Goal: Information Seeking & Learning: Learn about a topic

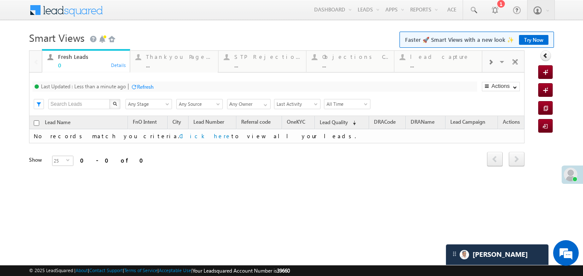
click at [496, 67] on div at bounding box center [490, 61] width 16 height 19
click at [453, 63] on div "..." at bounding box center [443, 65] width 67 height 6
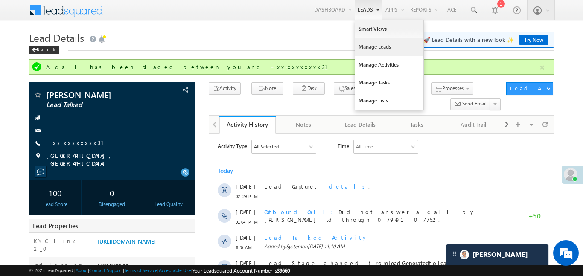
click at [376, 45] on link "Manage Leads" at bounding box center [389, 47] width 68 height 18
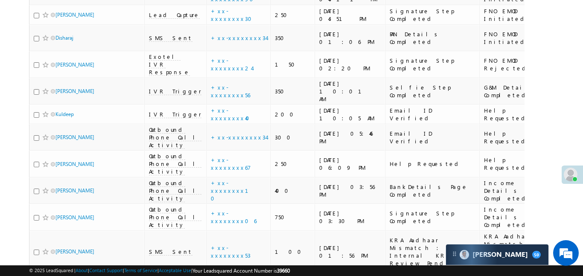
scroll to position [2850, 0]
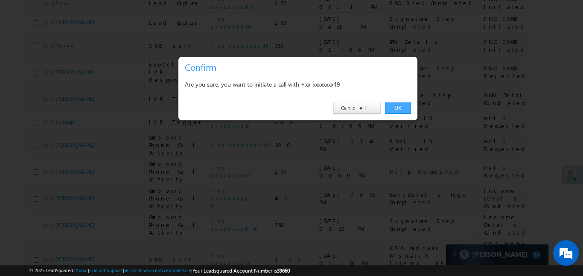
click at [392, 108] on link "OK" at bounding box center [398, 108] width 26 height 12
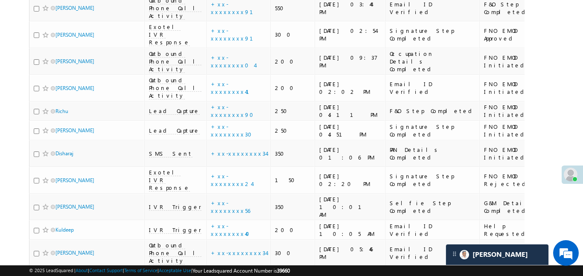
scroll to position [2707, 0]
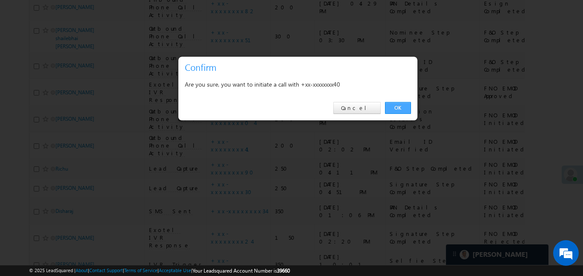
click at [402, 103] on link "OK" at bounding box center [398, 108] width 26 height 12
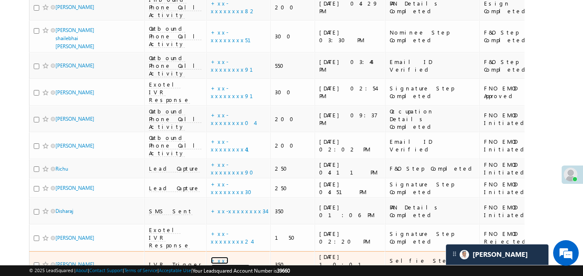
click at [216, 257] on link "+xx-xxxxxxxx56" at bounding box center [230, 264] width 39 height 15
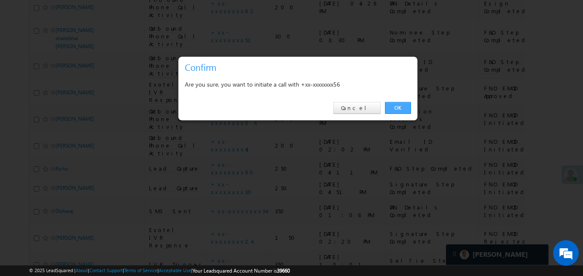
click at [400, 108] on link "OK" at bounding box center [398, 108] width 26 height 12
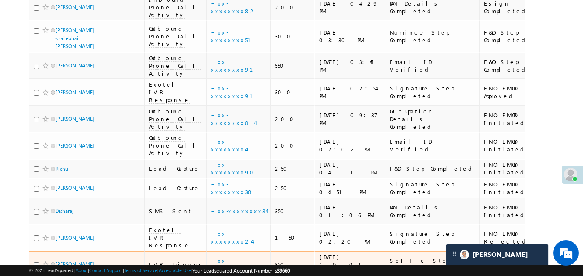
drag, startPoint x: 71, startPoint y: 39, endPoint x: 114, endPoint y: 54, distance: 45.2
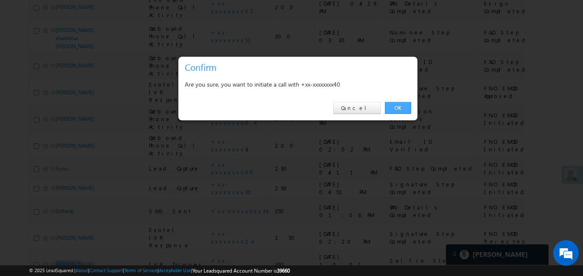
click at [393, 105] on link "OK" at bounding box center [398, 108] width 26 height 12
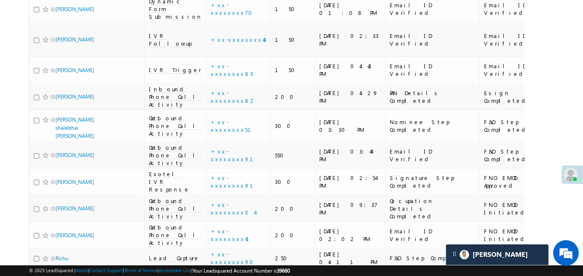
scroll to position [2807, 0]
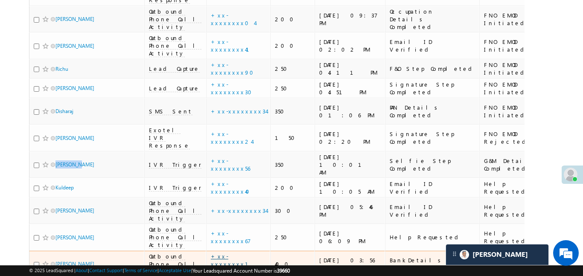
click at [211, 253] on link "+xx-xxxxxxxx10" at bounding box center [235, 264] width 48 height 23
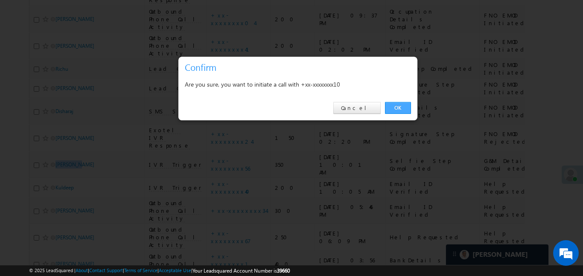
click at [392, 107] on link "OK" at bounding box center [398, 108] width 26 height 12
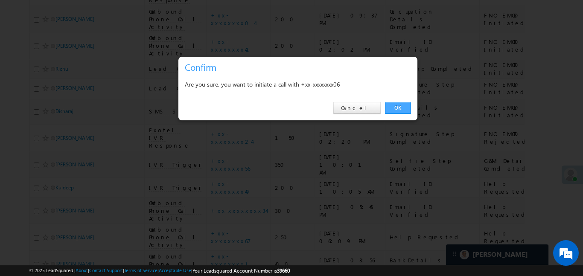
drag, startPoint x: 401, startPoint y: 99, endPoint x: 399, endPoint y: 105, distance: 5.8
click at [400, 102] on div "OK Cancel" at bounding box center [297, 108] width 239 height 24
click at [399, 106] on link "OK" at bounding box center [398, 108] width 26 height 12
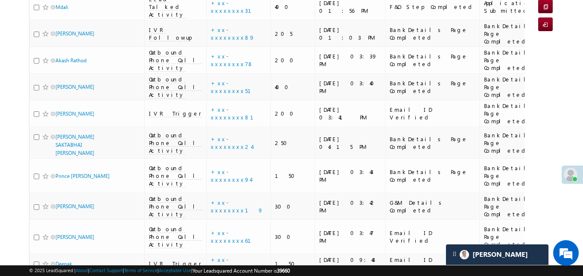
scroll to position [0, 0]
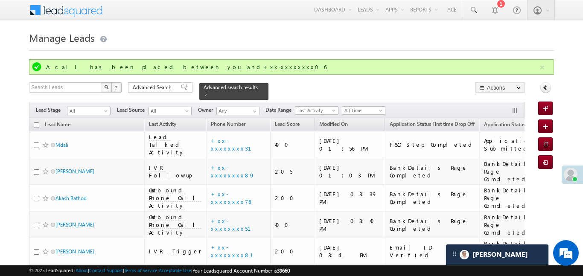
click at [159, 90] on span "Advanced Search" at bounding box center [153, 88] width 41 height 8
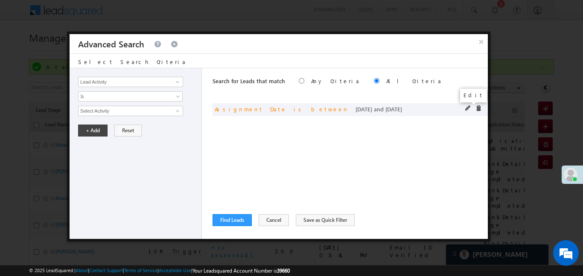
click at [468, 105] on span at bounding box center [468, 108] width 6 height 6
click at [481, 41] on button "×" at bounding box center [481, 41] width 14 height 15
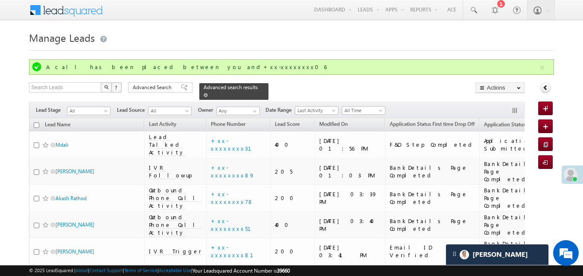
click at [208, 93] on span at bounding box center [206, 95] width 4 height 4
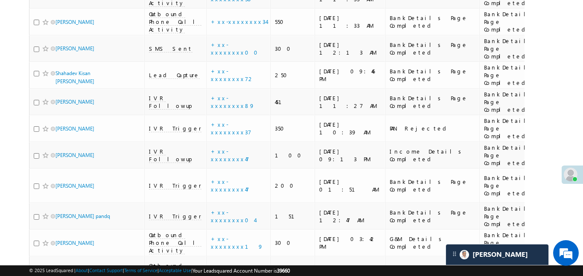
scroll to position [2140, 0]
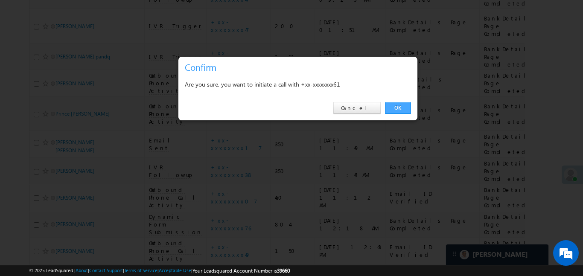
click at [402, 109] on link "OK" at bounding box center [398, 108] width 26 height 12
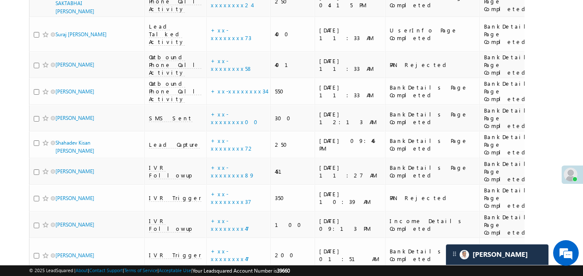
scroll to position [1931, 0]
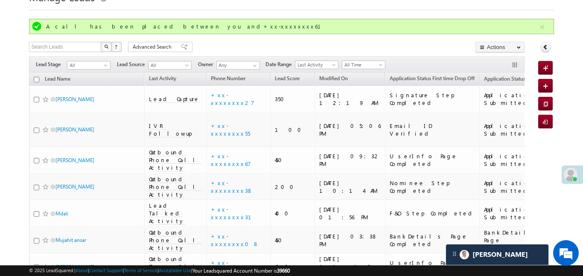
scroll to position [0, 0]
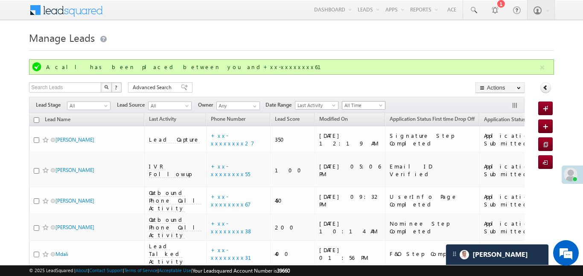
click at [380, 102] on span "All Time" at bounding box center [362, 106] width 41 height 8
click at [168, 87] on span "Advanced Search" at bounding box center [153, 88] width 41 height 8
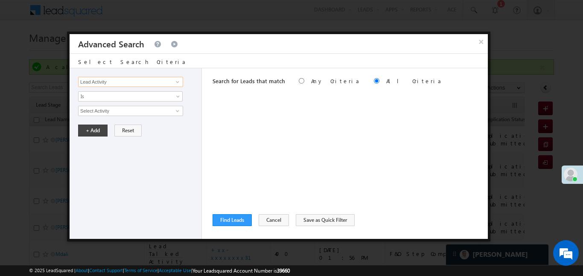
click at [164, 83] on input "Lead Activity" at bounding box center [130, 82] width 105 height 10
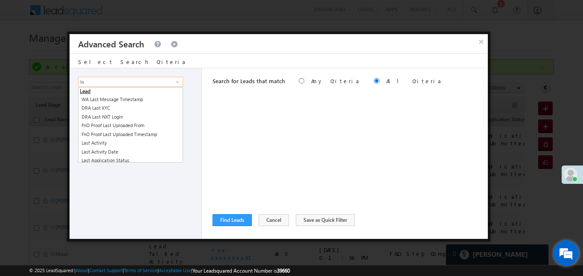
type input "l"
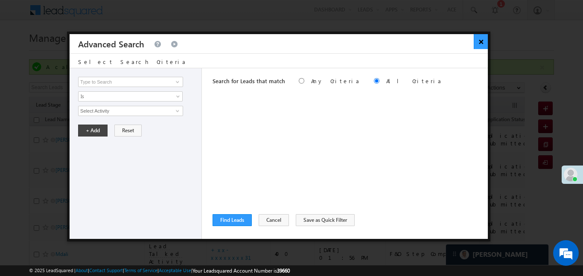
click at [481, 43] on button "×" at bounding box center [481, 41] width 14 height 15
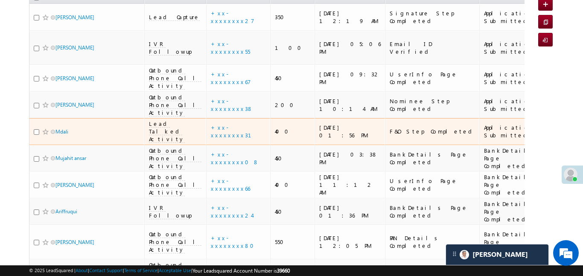
scroll to position [278, 0]
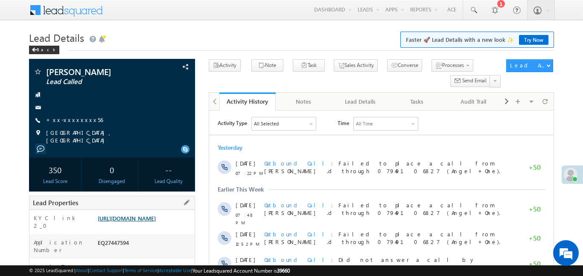
click at [156, 222] on link "https://angelbroking1-pk3em7sa.customui-test.leadsquared.com?leadId=a9d80d4c-9a…" at bounding box center [127, 218] width 58 height 7
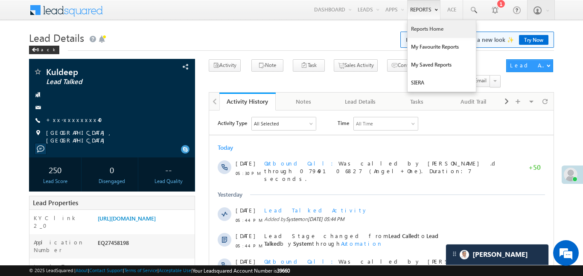
click at [422, 26] on link "Reports Home" at bounding box center [442, 29] width 68 height 18
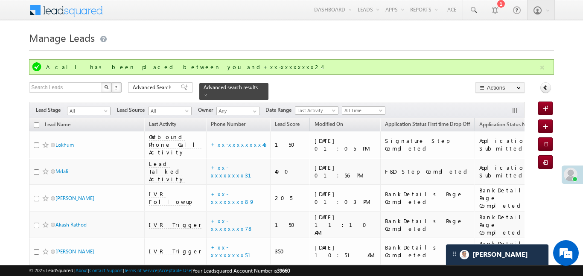
click at [0, 0] on link "Goal Sheet" at bounding box center [0, 0] width 0 height 0
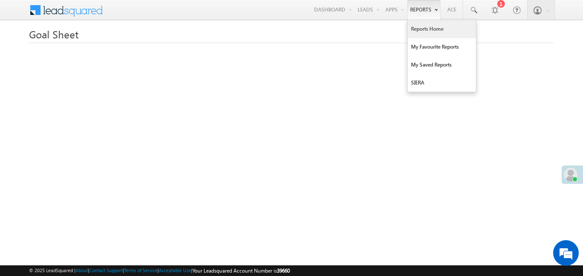
click at [426, 37] on link "Reports Home" at bounding box center [442, 29] width 68 height 18
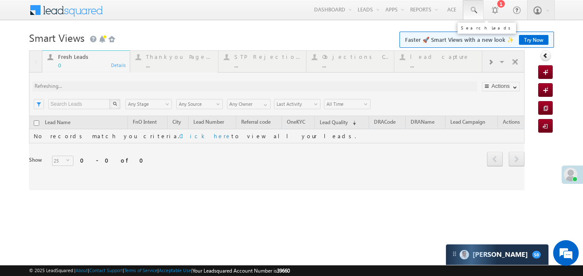
click at [465, 13] on link at bounding box center [473, 10] width 20 height 20
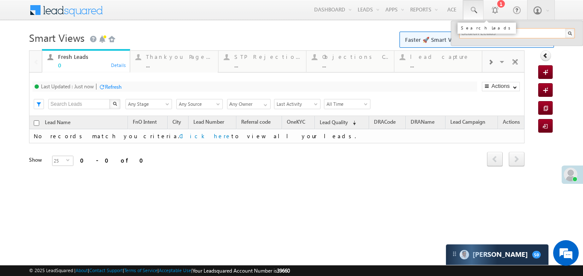
paste input "EQ26893453"
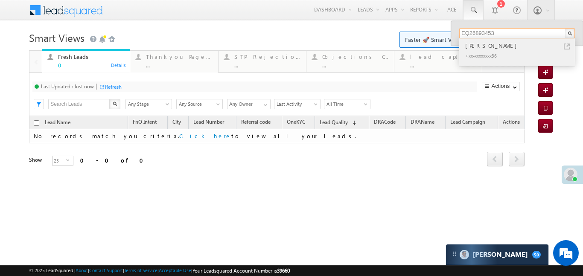
type input "EQ26893453"
click at [478, 47] on div "[PERSON_NAME]" at bounding box center [521, 45] width 114 height 9
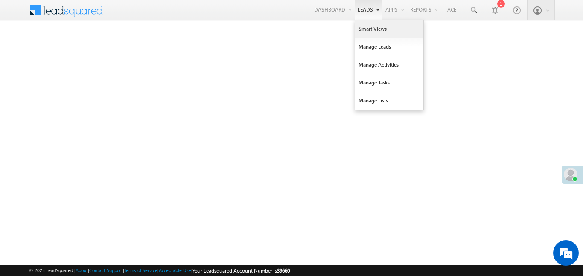
click at [375, 33] on link "Smart Views" at bounding box center [389, 29] width 68 height 18
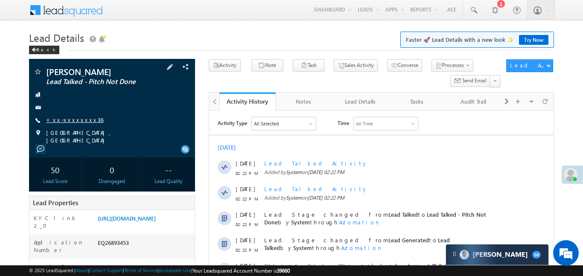
click at [70, 121] on link "+xx-xxxxxxxx36" at bounding box center [74, 119] width 57 height 7
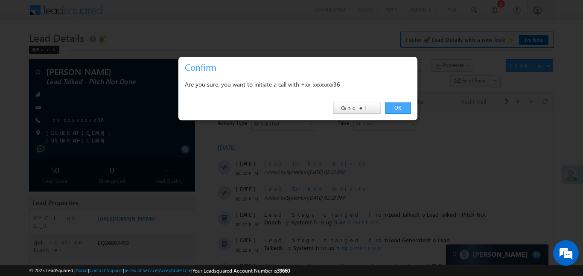
click at [400, 108] on link "OK" at bounding box center [398, 108] width 26 height 12
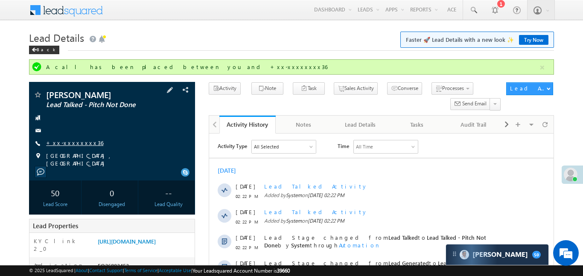
click at [76, 143] on link "+xx-xxxxxxxx36" at bounding box center [74, 142] width 57 height 7
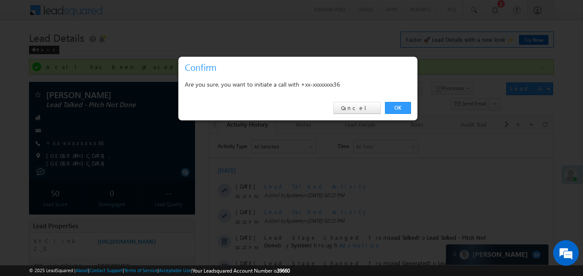
click at [403, 99] on div "OK Cancel" at bounding box center [297, 108] width 239 height 24
click at [401, 111] on link "OK" at bounding box center [398, 108] width 26 height 12
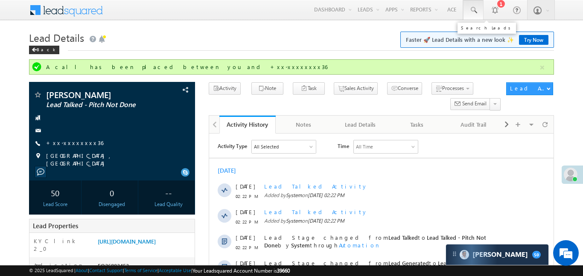
click at [481, 12] on link at bounding box center [473, 10] width 20 height 20
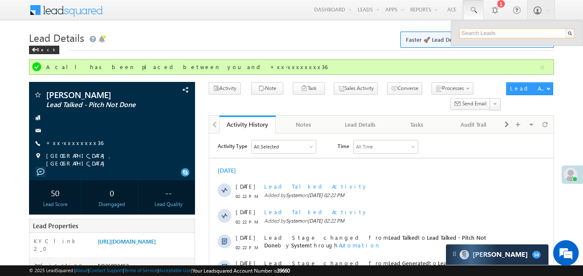
paste input "EQ27299387"
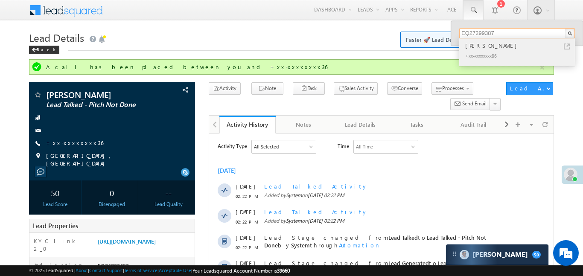
type input "EQ27299387"
click at [478, 45] on div "[PERSON_NAME]" at bounding box center [521, 45] width 114 height 9
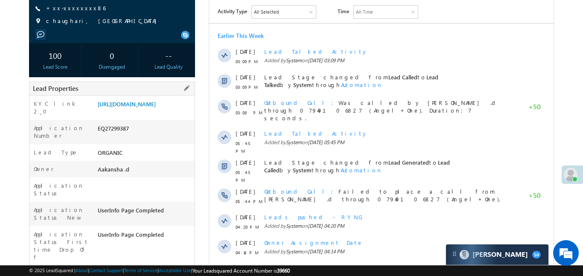
scroll to position [17, 0]
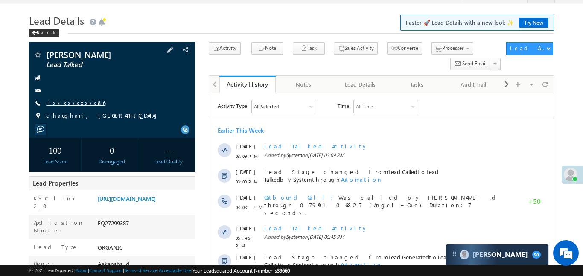
click at [69, 104] on link "+xx-xxxxxxxx86" at bounding box center [75, 102] width 59 height 7
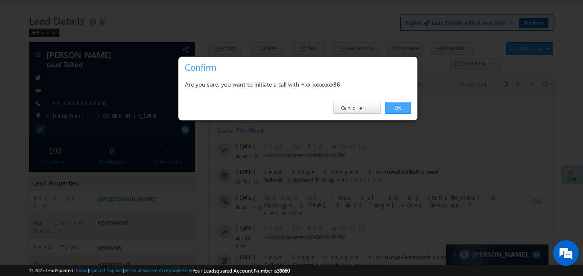
click at [405, 105] on link "OK" at bounding box center [398, 108] width 26 height 12
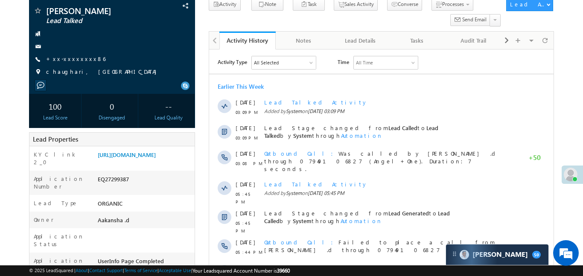
scroll to position [93, 0]
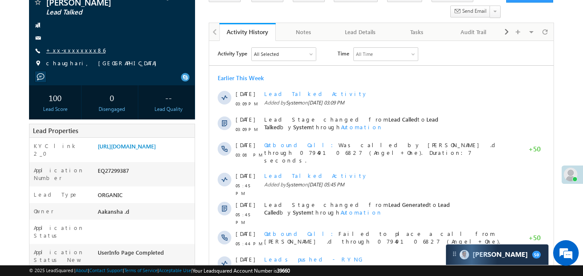
click at [72, 48] on link "+xx-xxxxxxxx86" at bounding box center [75, 50] width 59 height 7
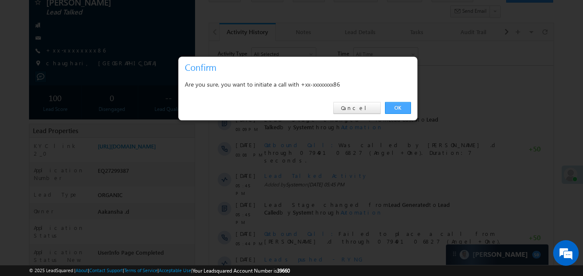
click at [405, 110] on link "OK" at bounding box center [398, 108] width 26 height 12
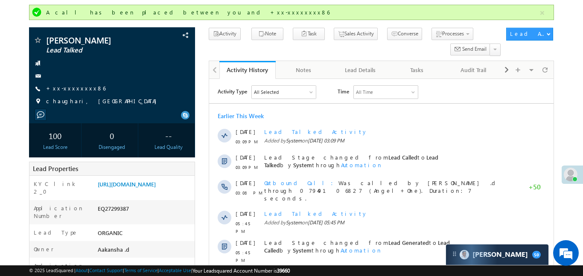
scroll to position [0, 0]
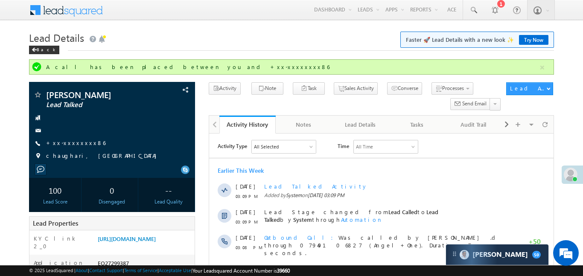
click at [472, 20] on div "Menu Aakansha .d Aakan sha.D @ange lbrok ing.c om Angel Broki Settings" at bounding box center [291, 10] width 525 height 21
click at [478, 11] on link at bounding box center [473, 10] width 20 height 20
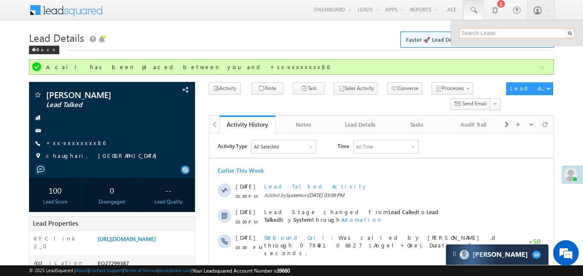
paste input "EQ26815434"
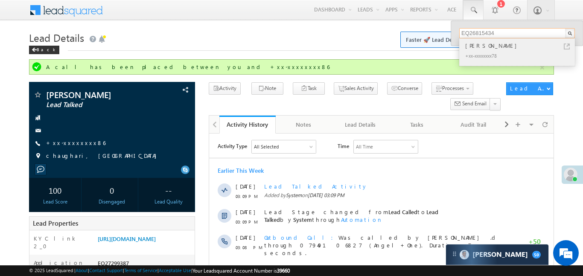
type input "EQ26815434"
click at [481, 44] on div "[PERSON_NAME]" at bounding box center [521, 45] width 114 height 9
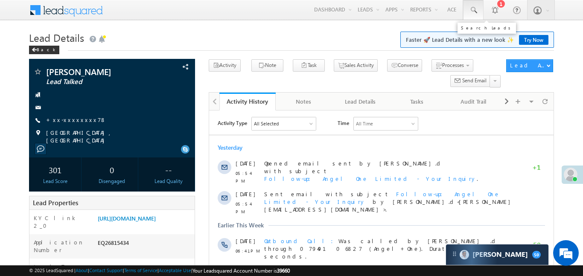
click at [470, 10] on span at bounding box center [473, 10] width 9 height 9
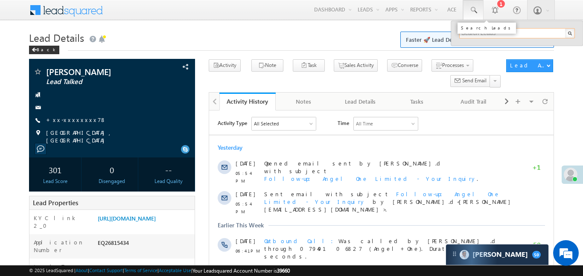
paste input "EQ26790311"
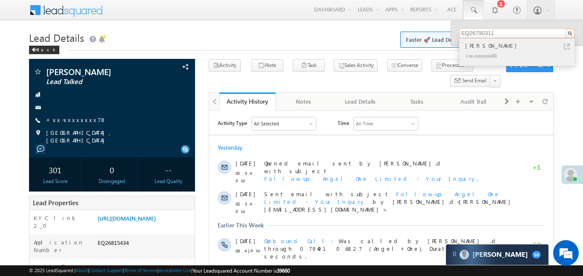
type input "EQ26790311"
click at [467, 46] on div "[PERSON_NAME]" at bounding box center [521, 45] width 114 height 9
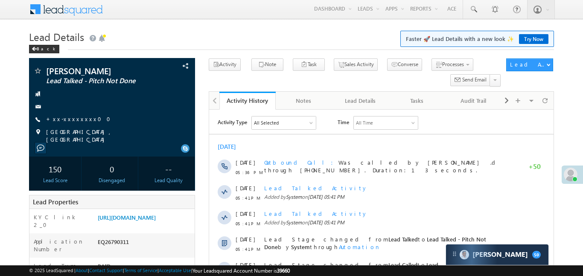
scroll to position [13, 0]
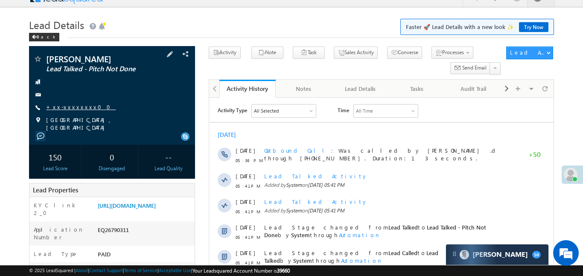
click at [67, 104] on link "+xx-xxxxxxxx00" at bounding box center [81, 106] width 70 height 7
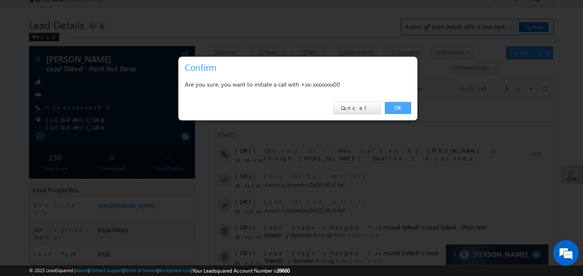
click at [409, 110] on link "OK" at bounding box center [398, 108] width 26 height 12
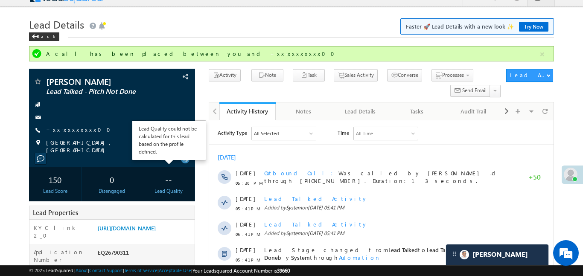
scroll to position [0, 0]
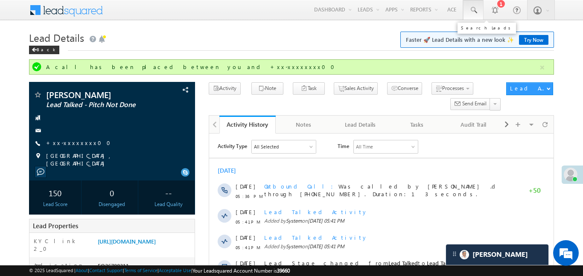
click at [474, 7] on span at bounding box center [473, 10] width 9 height 9
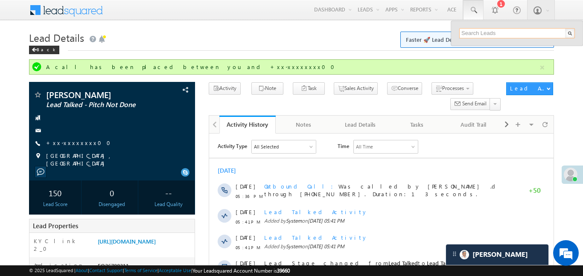
paste input "EQ27037644"
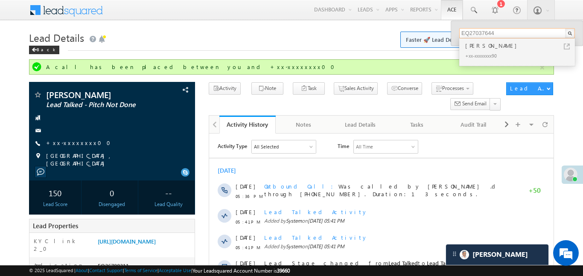
type input "EQ27037644"
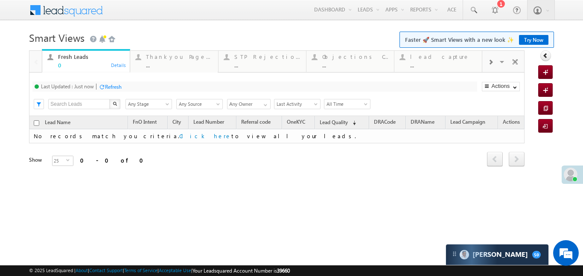
click at [487, 58] on div at bounding box center [490, 61] width 16 height 19
click at [442, 66] on div "..." at bounding box center [443, 65] width 67 height 6
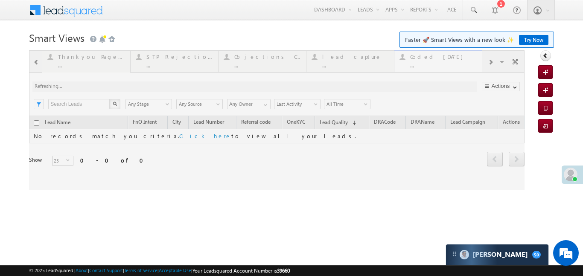
click at [442, 66] on div at bounding box center [277, 120] width 496 height 140
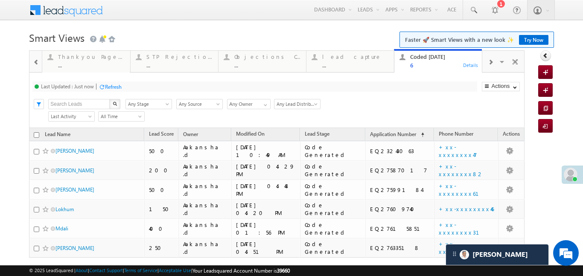
click at [34, 64] on span at bounding box center [36, 62] width 6 height 7
click at [34, 64] on div at bounding box center [35, 61] width 12 height 20
click at [436, 67] on div "..." at bounding box center [443, 65] width 67 height 6
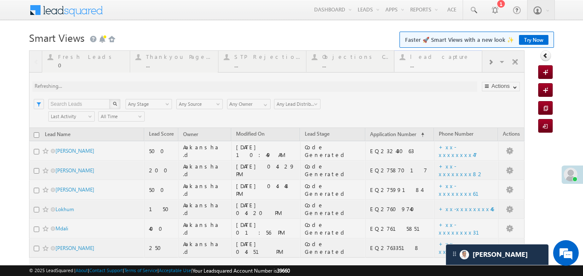
click at [436, 67] on div at bounding box center [277, 177] width 496 height 255
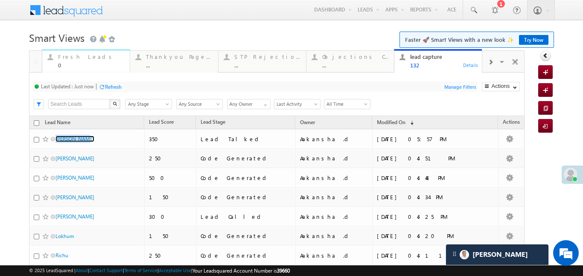
click at [60, 56] on div "Fresh Leads" at bounding box center [91, 56] width 67 height 7
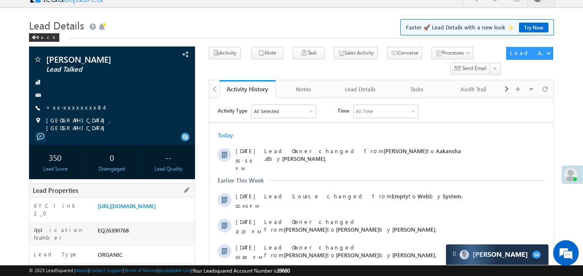
scroll to position [52, 0]
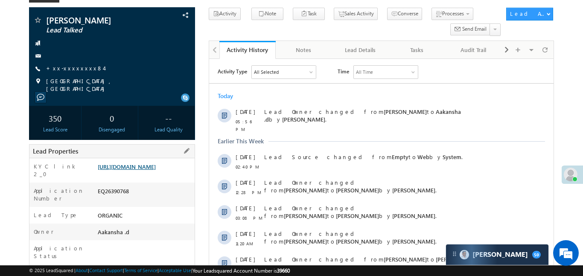
click at [143, 170] on link "https://angelbroking1-pk3em7sa.customui-test.leadsquared.com?leadId=cc23c3d9-bb…" at bounding box center [127, 166] width 58 height 7
drag, startPoint x: 82, startPoint y: 70, endPoint x: 115, endPoint y: 94, distance: 41.0
click at [102, 90] on div "Vansh Lokchandvani Lead Talked" at bounding box center [112, 56] width 166 height 99
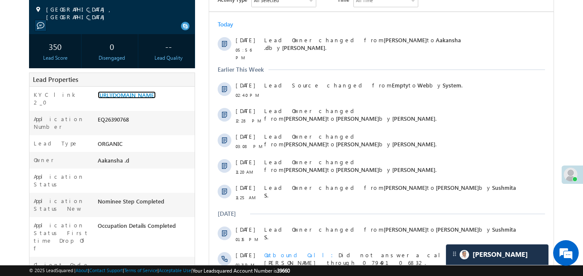
scroll to position [327, 0]
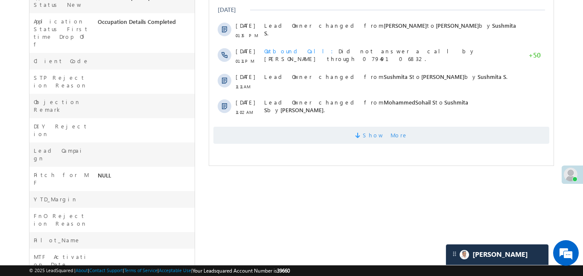
click at [271, 137] on span "Show More" at bounding box center [381, 135] width 336 height 17
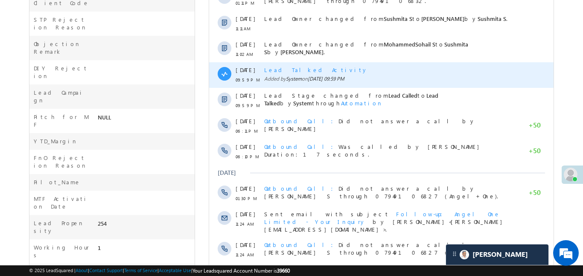
scroll to position [500, 0]
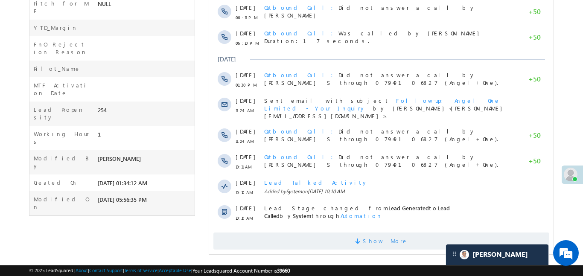
click at [327, 238] on span "Show More" at bounding box center [381, 241] width 336 height 17
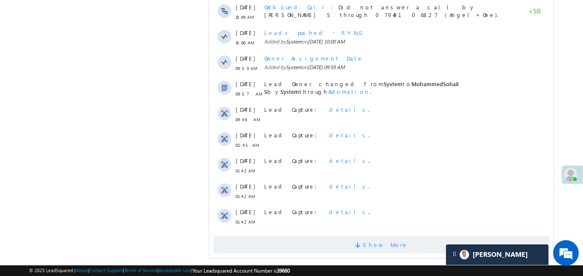
scroll to position [756, 0]
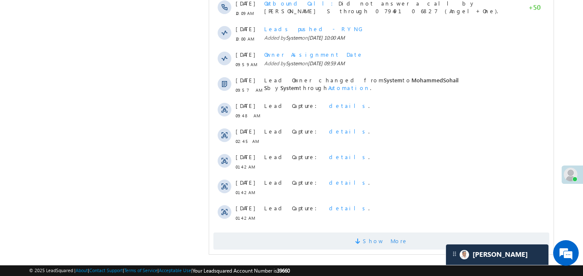
click at [335, 238] on span "Show More" at bounding box center [381, 241] width 336 height 17
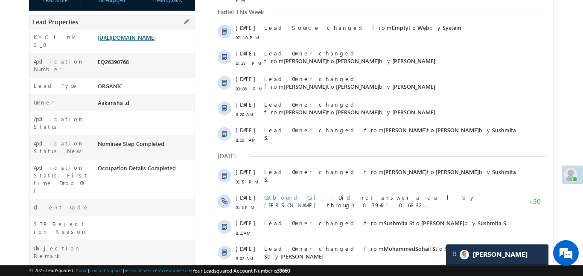
scroll to position [112, 0]
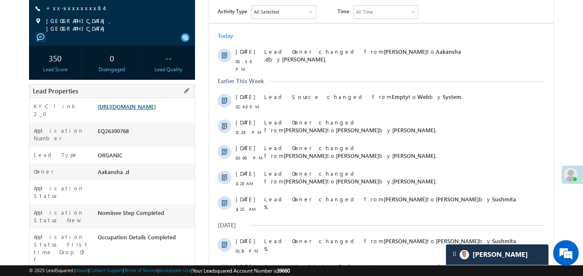
click at [156, 110] on link "https://angelbroking1-pk3em7sa.customui-test.leadsquared.com?leadId=cc23c3d9-bb…" at bounding box center [127, 106] width 58 height 7
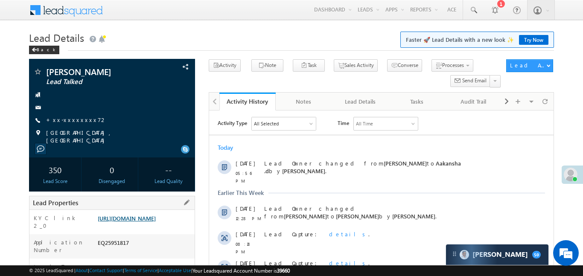
click at [146, 215] on link "[URL][DOMAIN_NAME]" at bounding box center [127, 218] width 58 height 7
click at [156, 222] on link "[URL][DOMAIN_NAME]" at bounding box center [127, 218] width 58 height 7
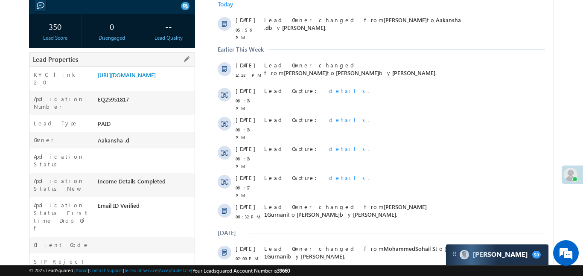
scroll to position [121, 0]
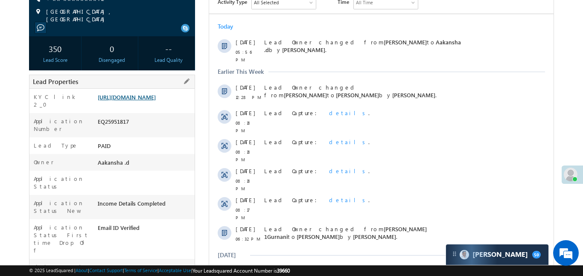
click at [134, 101] on link "[URL][DOMAIN_NAME]" at bounding box center [127, 96] width 58 height 7
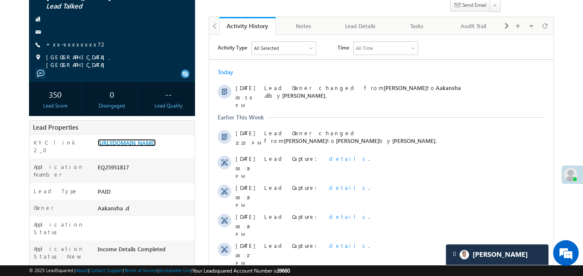
scroll to position [0, 0]
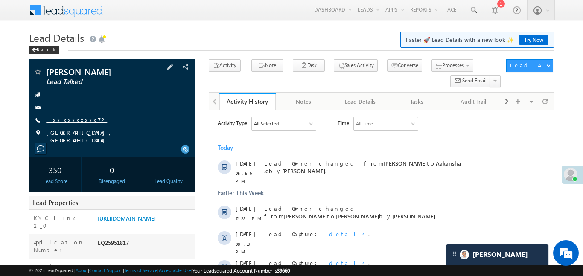
click at [71, 122] on link "+xx-xxxxxxxx72" at bounding box center [76, 119] width 61 height 7
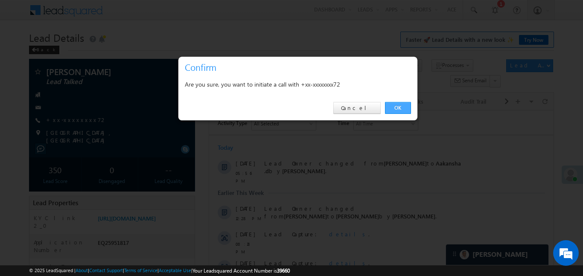
click at [397, 106] on link "OK" at bounding box center [398, 108] width 26 height 12
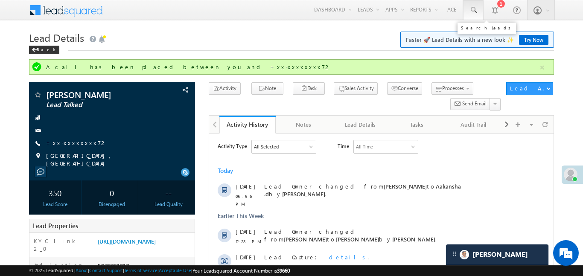
click at [471, 16] on link at bounding box center [473, 10] width 20 height 20
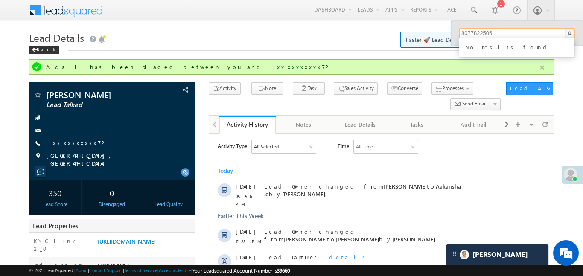
type input "8077822506"
click at [545, 72] on button "button" at bounding box center [542, 67] width 11 height 11
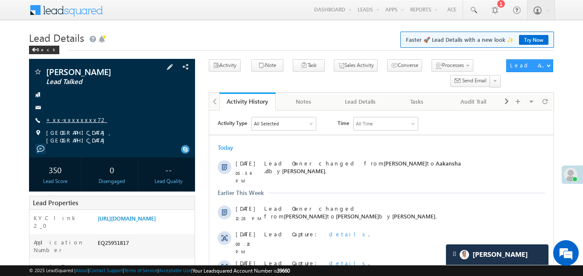
click at [67, 120] on link "+xx-xxxxxxxx72" at bounding box center [76, 119] width 61 height 7
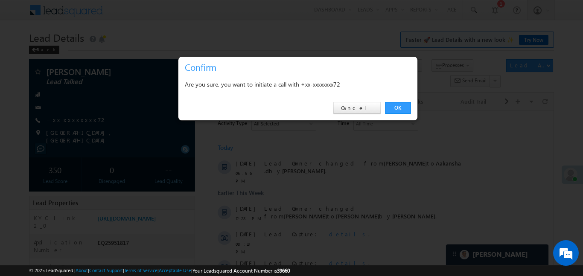
click at [405, 114] on div "OK Cancel" at bounding box center [297, 108] width 239 height 24
click at [396, 109] on link "OK" at bounding box center [398, 108] width 26 height 12
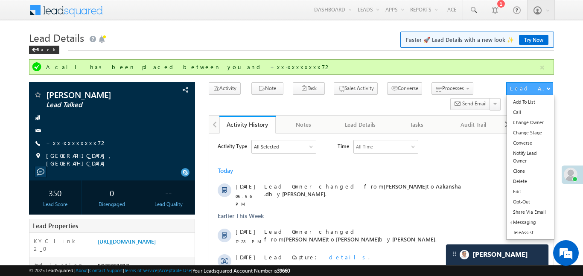
click at [540, 67] on button "button" at bounding box center [542, 67] width 11 height 11
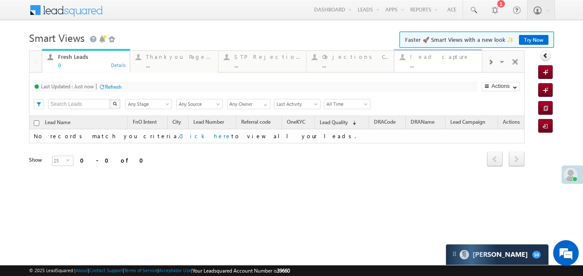
click at [438, 61] on div "lead capture ..." at bounding box center [443, 60] width 67 height 17
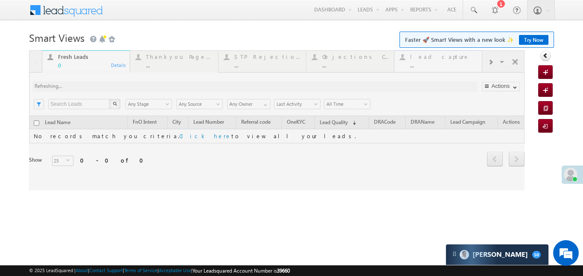
click at [438, 61] on div at bounding box center [277, 120] width 496 height 140
drag, startPoint x: 438, startPoint y: 60, endPoint x: 443, endPoint y: 12, distance: 48.9
click at [439, 57] on div at bounding box center [277, 120] width 496 height 140
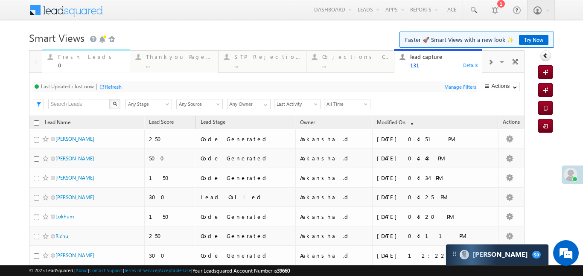
click at [70, 66] on div "0" at bounding box center [91, 65] width 67 height 6
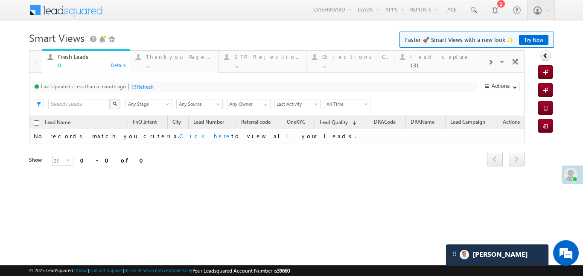
click at [490, 65] on span at bounding box center [490, 62] width 5 height 7
click at [437, 65] on div "..." at bounding box center [443, 65] width 67 height 6
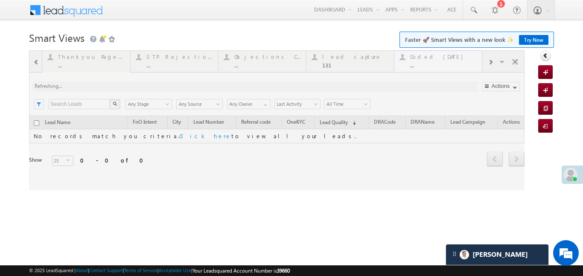
click at [437, 65] on div at bounding box center [277, 120] width 496 height 140
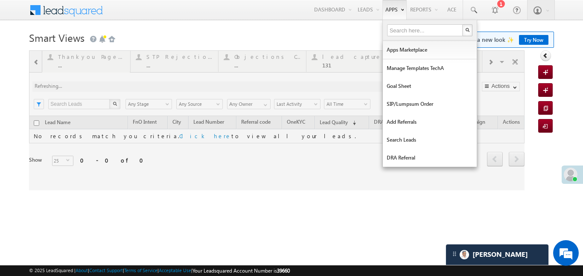
drag, startPoint x: 437, startPoint y: 65, endPoint x: 399, endPoint y: 1, distance: 75.0
click at [437, 65] on div at bounding box center [277, 120] width 496 height 140
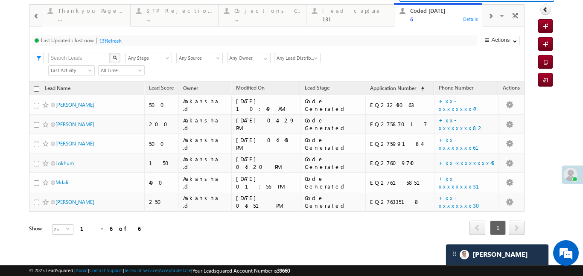
scroll to position [50, 0]
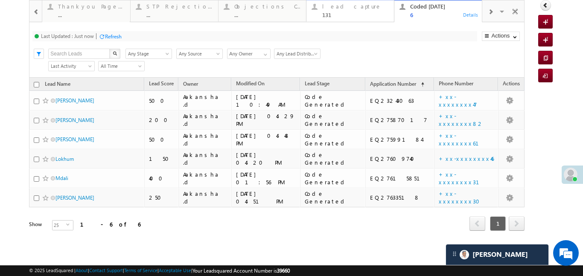
click at [341, 16] on div "131" at bounding box center [355, 15] width 67 height 6
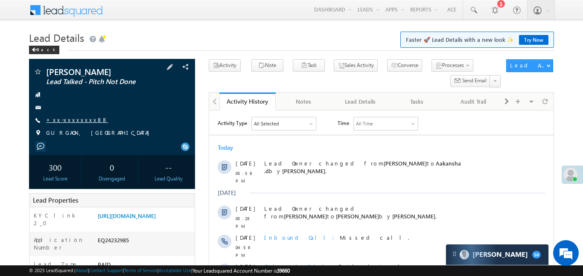
click at [78, 120] on link "+xx-xxxxxxxx88" at bounding box center [77, 119] width 62 height 7
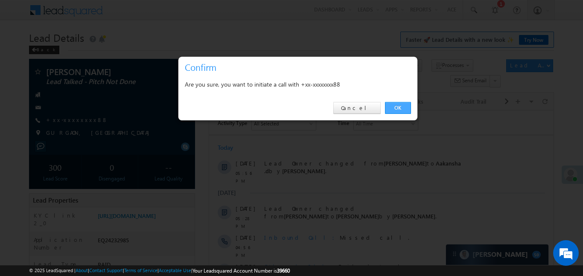
click at [397, 112] on link "OK" at bounding box center [398, 108] width 26 height 12
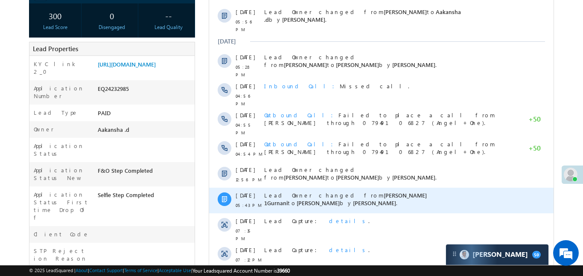
scroll to position [161, 0]
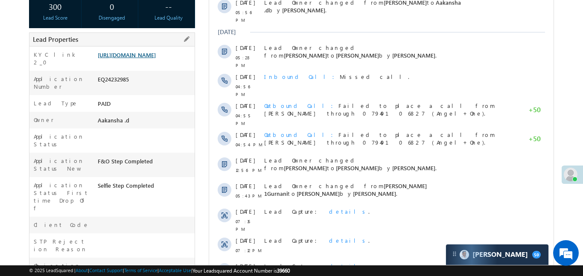
click at [156, 58] on link "[URL][DOMAIN_NAME]" at bounding box center [127, 54] width 58 height 7
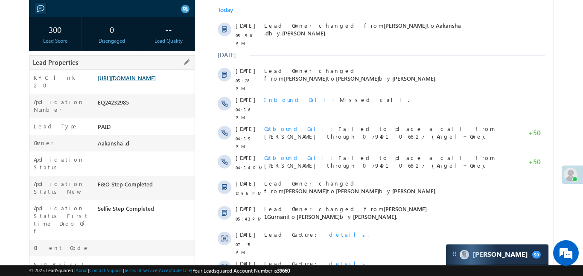
scroll to position [184, 0]
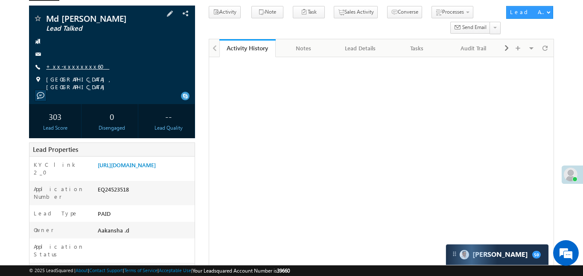
scroll to position [53, 0]
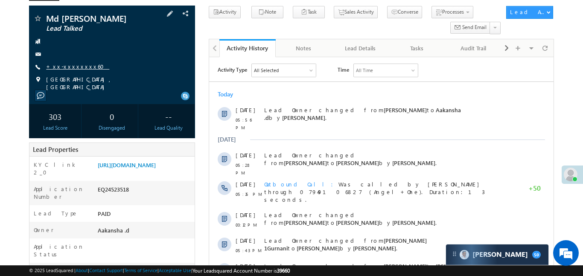
click at [72, 63] on link "+xx-xxxxxxxx60" at bounding box center [77, 66] width 63 height 7
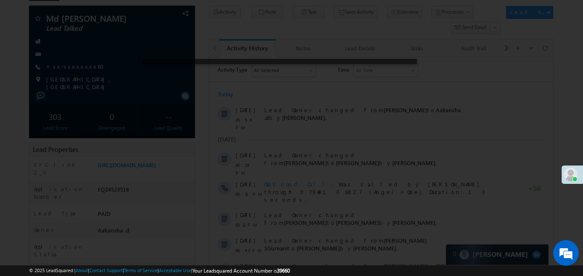
scroll to position [0, 0]
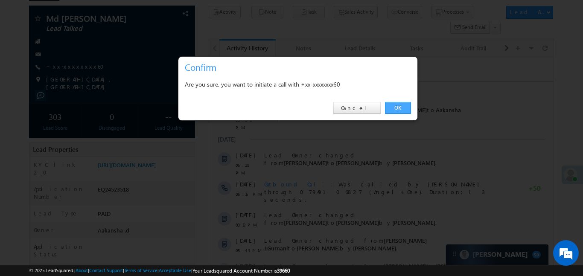
drag, startPoint x: 392, startPoint y: 110, endPoint x: 140, endPoint y: 70, distance: 255.0
click at [392, 110] on link "OK" at bounding box center [398, 108] width 26 height 12
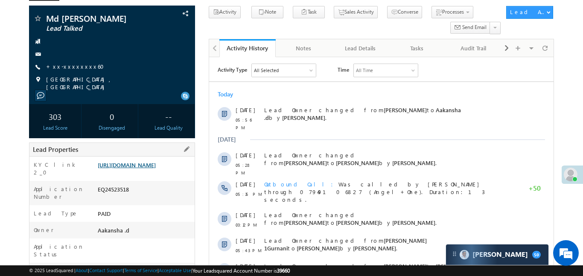
click at [156, 162] on link "[URL][DOMAIN_NAME]" at bounding box center [127, 164] width 58 height 7
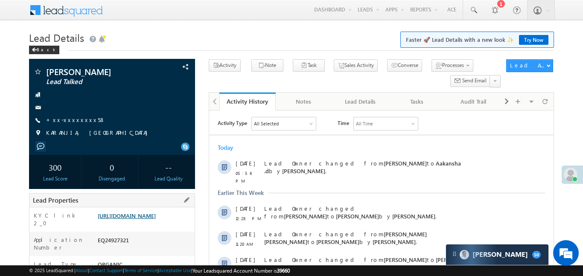
click at [156, 219] on link "[URL][DOMAIN_NAME]" at bounding box center [127, 215] width 58 height 7
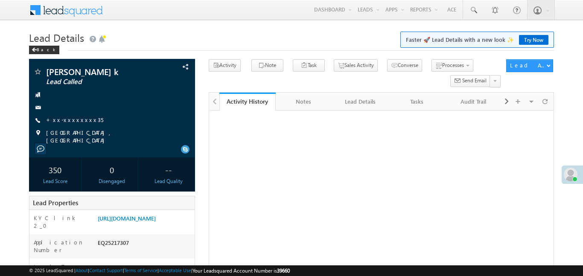
click at [78, 120] on link "+xx-xxxxxxxx35" at bounding box center [74, 119] width 57 height 7
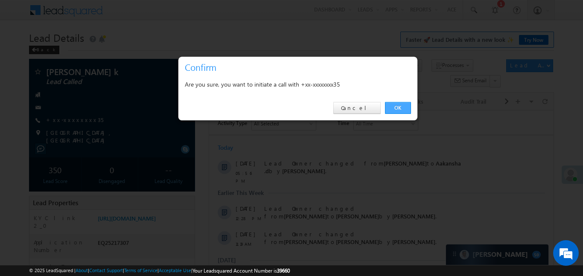
click at [394, 103] on link "OK" at bounding box center [398, 108] width 26 height 12
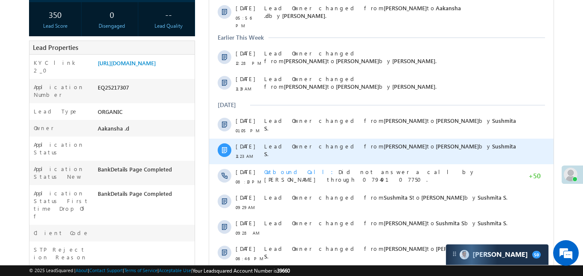
scroll to position [160, 0]
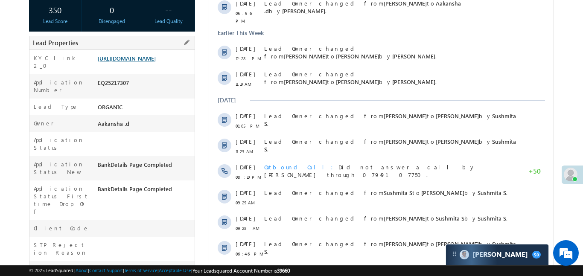
click at [156, 60] on link "[URL][DOMAIN_NAME]" at bounding box center [127, 58] width 58 height 7
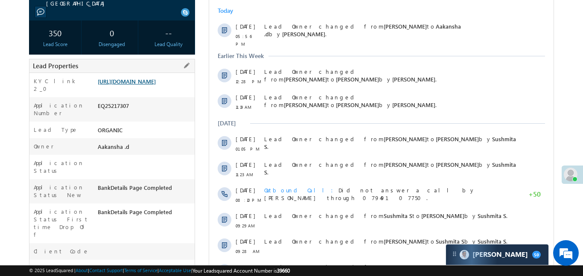
scroll to position [183, 0]
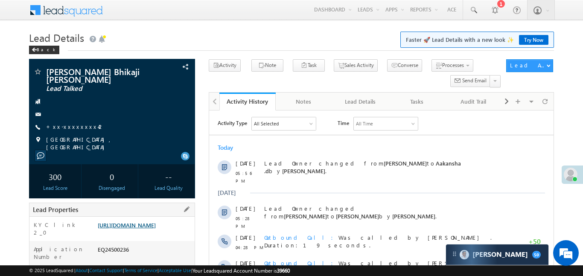
click at [153, 225] on link "[URL][DOMAIN_NAME]" at bounding box center [127, 225] width 58 height 7
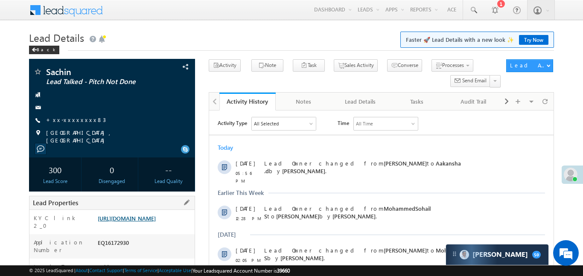
click at [156, 222] on link "https://angelbroking1-pk3em7sa.customui-test.leadsquared.com?leadId=d011efcf-05…" at bounding box center [127, 218] width 58 height 7
click at [148, 217] on link "https://angelbroking1-pk3em7sa.customui-test.leadsquared.com?leadId=d011efcf-05…" at bounding box center [127, 218] width 58 height 7
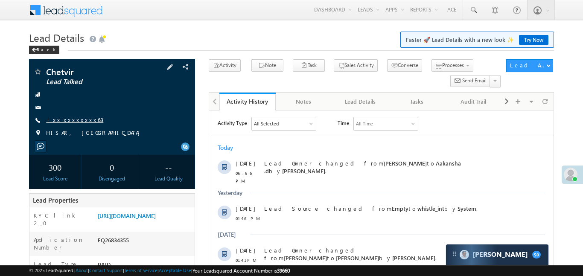
click at [68, 120] on link "+xx-xxxxxxxx63" at bounding box center [74, 119] width 57 height 7
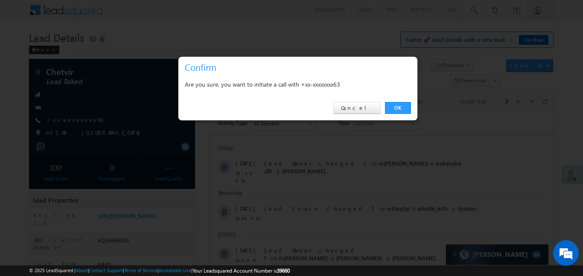
click at [404, 114] on div "OK Cancel" at bounding box center [297, 108] width 239 height 24
click at [402, 108] on link "OK" at bounding box center [398, 108] width 26 height 12
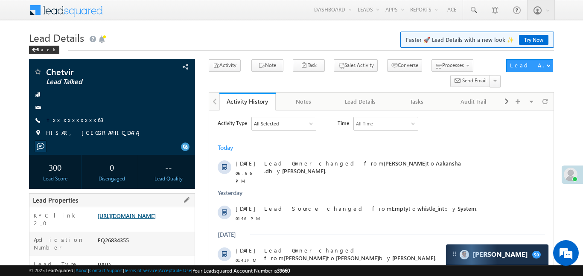
click at [124, 213] on link "[URL][DOMAIN_NAME]" at bounding box center [127, 215] width 58 height 7
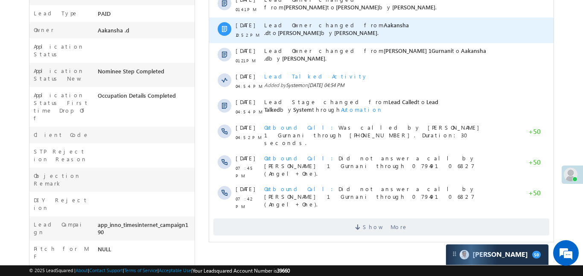
scroll to position [390, 0]
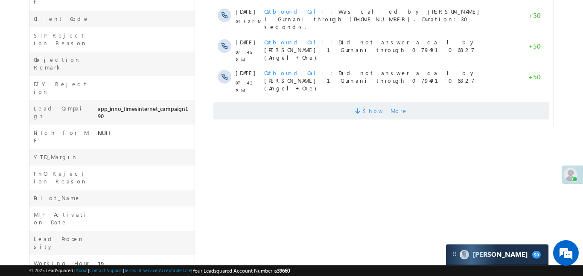
click at [357, 102] on span "Show More" at bounding box center [381, 110] width 336 height 17
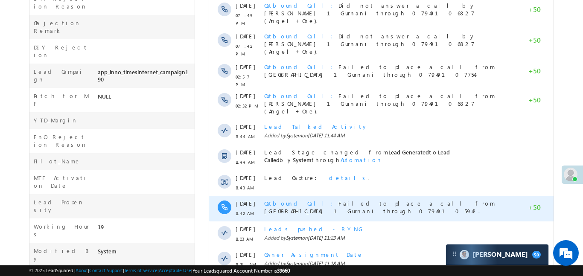
scroll to position [507, 0]
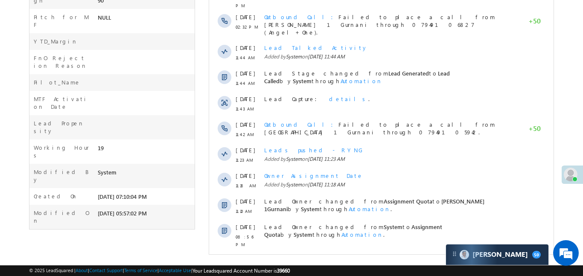
click at [400, 255] on span "Show More" at bounding box center [381, 263] width 336 height 17
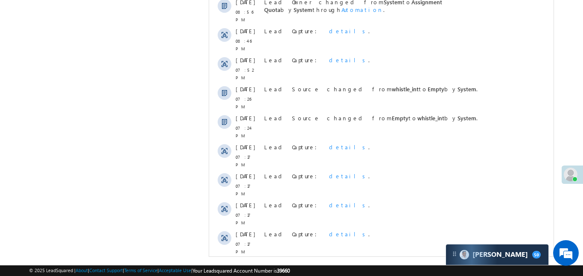
scroll to position [763, 0]
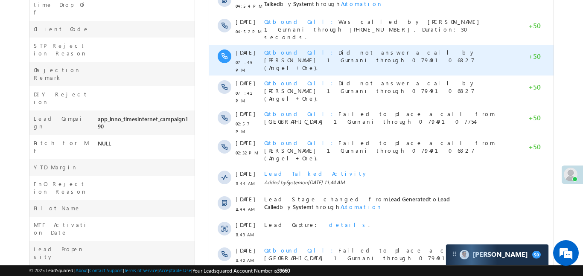
scroll to position [325, 0]
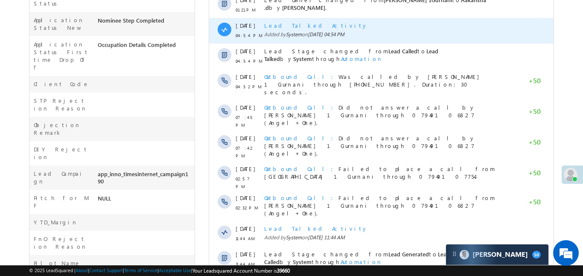
click at [436, 31] on span "Added by System on [DATE] 04:54 PM" at bounding box center [390, 35] width 252 height 8
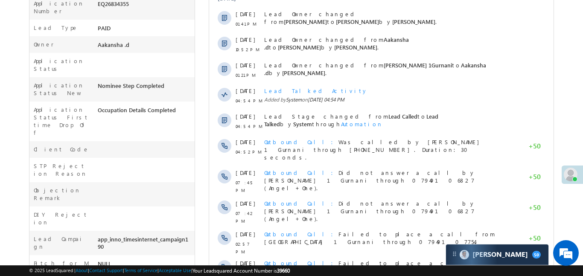
scroll to position [163, 0]
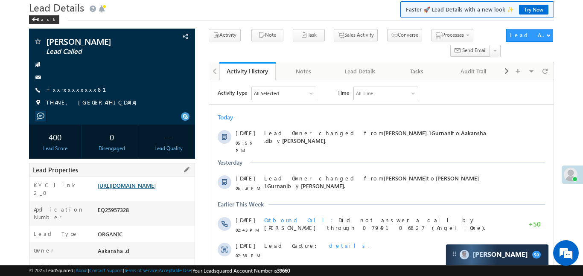
click at [136, 189] on link "[URL][DOMAIN_NAME]" at bounding box center [127, 185] width 58 height 7
click at [79, 96] on div "Amol Bhoir Lead Called +xx-xxxxxxxx81" at bounding box center [111, 74] width 157 height 74
click at [79, 91] on link "+xx-xxxxxxxx81" at bounding box center [81, 89] width 70 height 7
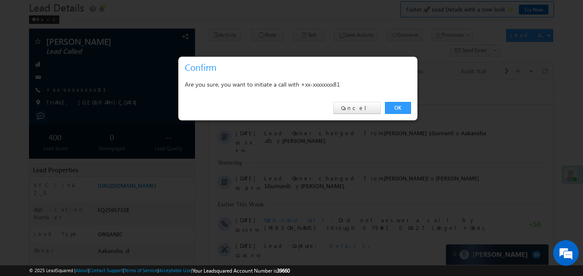
click at [392, 114] on div "OK Cancel" at bounding box center [297, 108] width 239 height 24
click at [395, 109] on link "OK" at bounding box center [398, 108] width 26 height 12
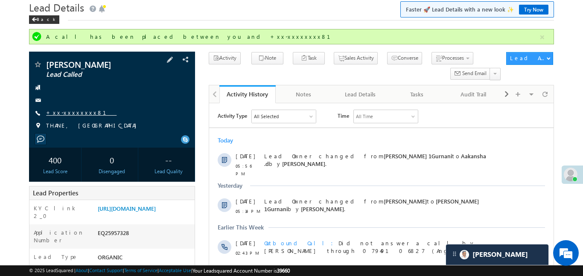
click at [67, 114] on link "+xx-xxxxxxxx81" at bounding box center [81, 112] width 70 height 7
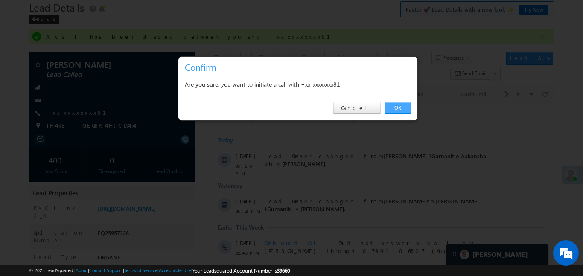
click at [388, 107] on link "OK" at bounding box center [398, 108] width 26 height 12
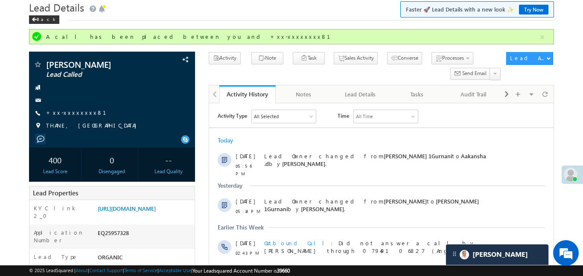
click at [403, 110] on div "All Time" at bounding box center [385, 116] width 64 height 13
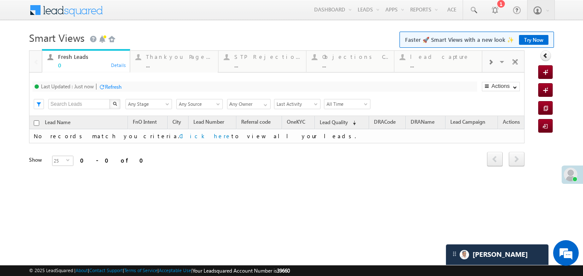
click at [493, 63] on div at bounding box center [490, 61] width 16 height 19
click at [437, 60] on div "Coded Today" at bounding box center [443, 56] width 67 height 7
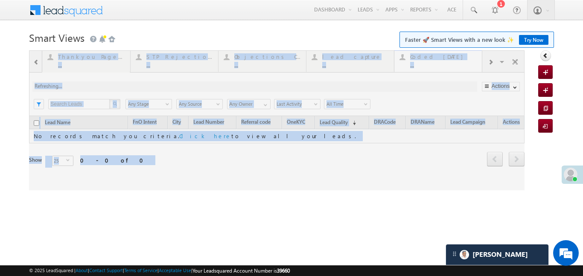
click at [437, 60] on div at bounding box center [277, 120] width 496 height 140
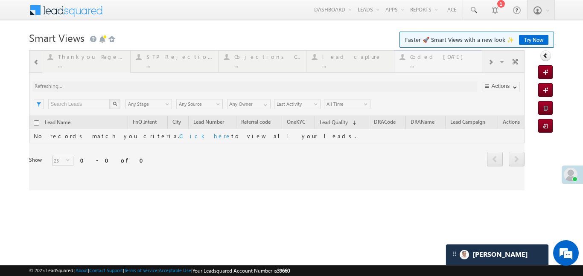
click at [437, 60] on div at bounding box center [277, 120] width 496 height 140
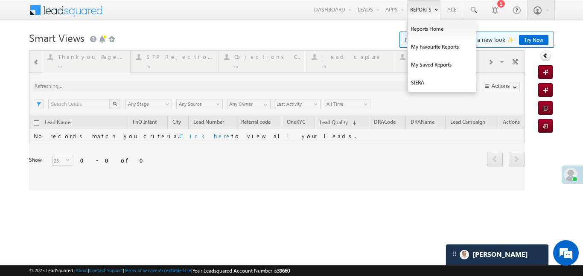
drag, startPoint x: 437, startPoint y: 59, endPoint x: 433, endPoint y: 0, distance: 59.0
click at [436, 58] on div at bounding box center [277, 120] width 496 height 140
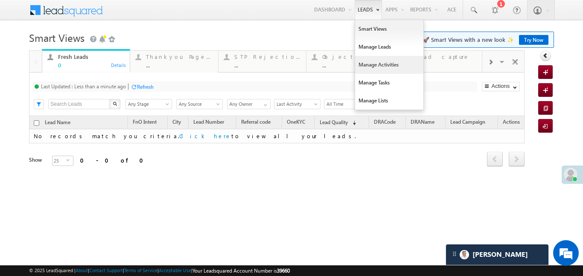
click at [379, 65] on link "Manage Activities" at bounding box center [389, 65] width 68 height 18
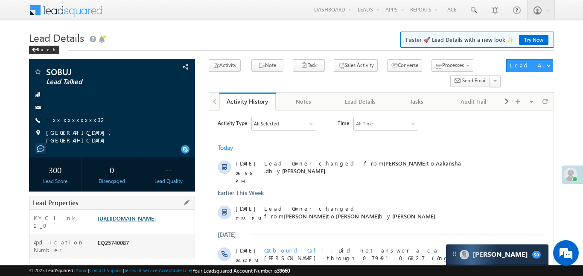
click at [154, 222] on link "[URL][DOMAIN_NAME]" at bounding box center [127, 218] width 58 height 7
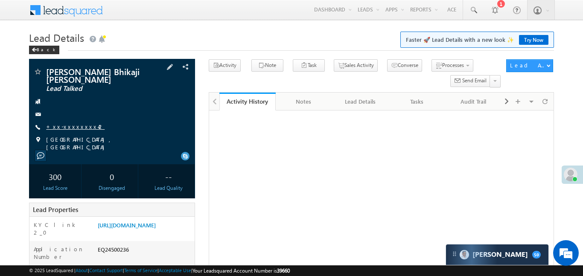
click at [68, 123] on link "+xx-xxxxxxxx42" at bounding box center [75, 126] width 58 height 7
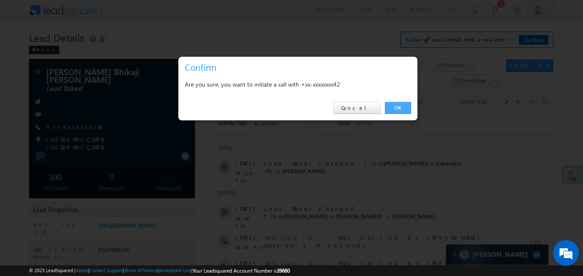
click at [396, 110] on link "OK" at bounding box center [398, 108] width 26 height 12
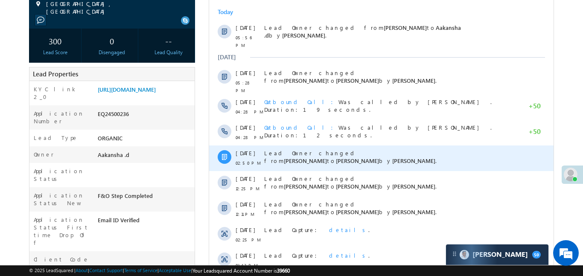
scroll to position [138, 0]
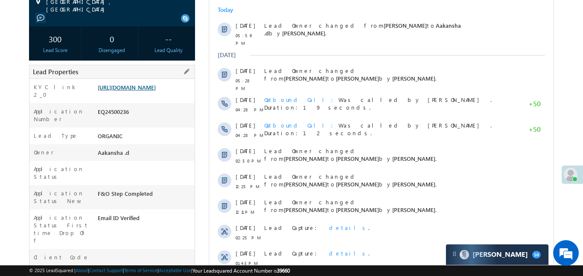
click at [156, 89] on link "https://angelbroking1-pk3em7sa.customui-test.leadsquared.com?leadId=d1caf67e-3d…" at bounding box center [127, 87] width 58 height 7
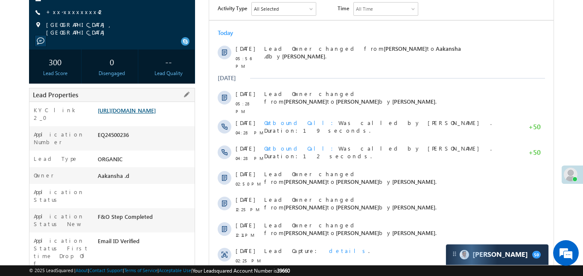
scroll to position [161, 0]
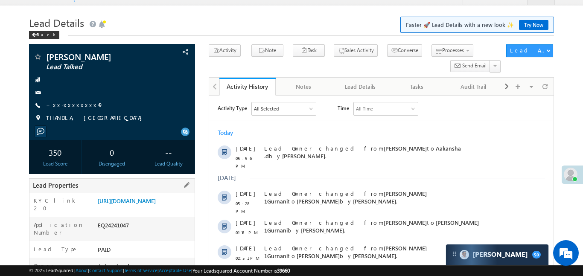
scroll to position [52, 0]
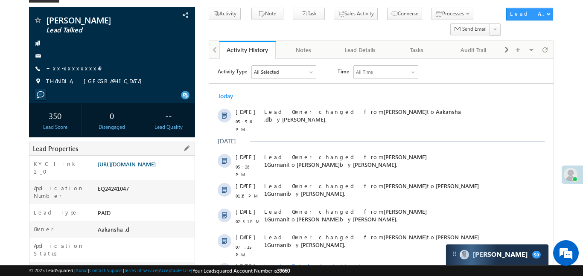
click at [156, 164] on link "[URL][DOMAIN_NAME]" at bounding box center [127, 163] width 58 height 7
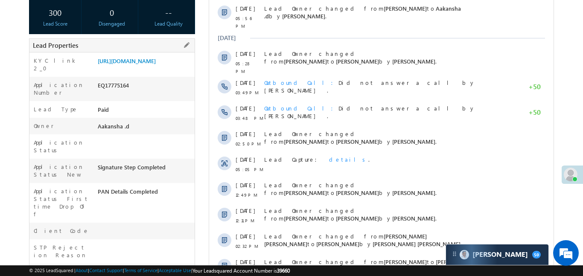
scroll to position [167, 0]
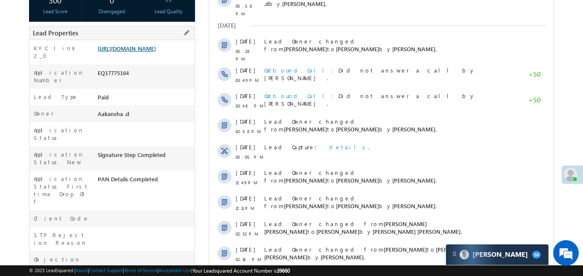
click at [147, 52] on link "[URL][DOMAIN_NAME]" at bounding box center [127, 48] width 58 height 7
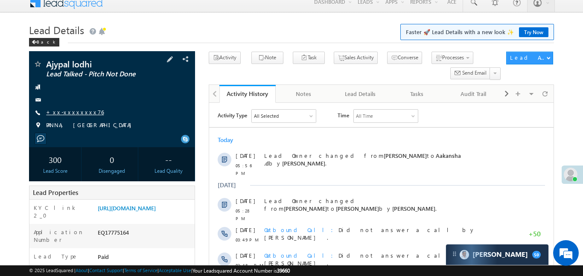
click at [71, 115] on link "+xx-xxxxxxxx76" at bounding box center [75, 111] width 58 height 7
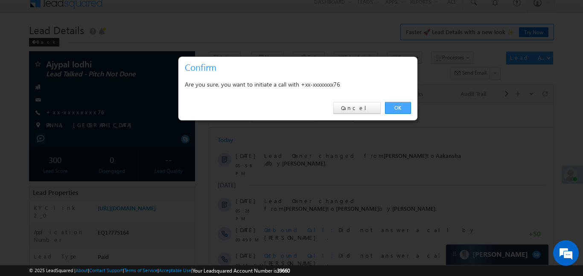
click at [388, 104] on link "OK" at bounding box center [398, 108] width 26 height 12
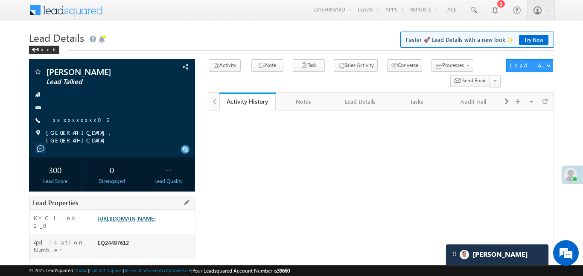
click at [144, 221] on link "[URL][DOMAIN_NAME]" at bounding box center [127, 218] width 58 height 7
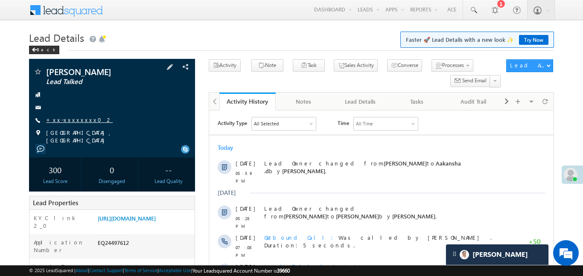
click at [76, 117] on link "+xx-xxxxxxxx02" at bounding box center [79, 119] width 67 height 7
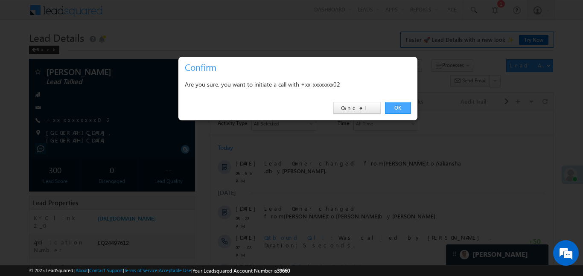
click at [400, 110] on link "OK" at bounding box center [398, 108] width 26 height 12
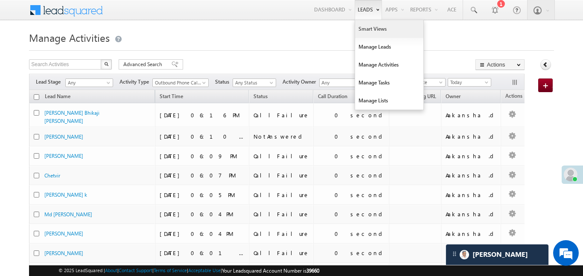
click at [375, 27] on link "Smart Views" at bounding box center [389, 29] width 68 height 18
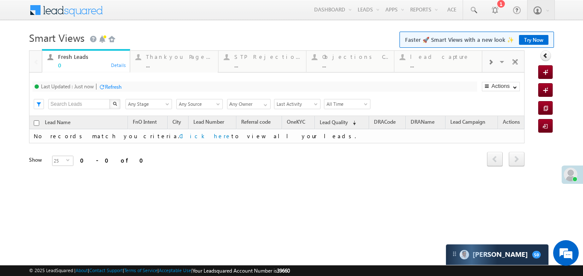
click at [492, 64] on span at bounding box center [490, 62] width 5 height 7
click at [434, 64] on div "..." at bounding box center [443, 65] width 67 height 6
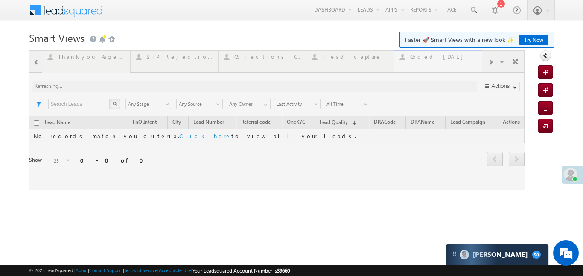
click at [434, 64] on div at bounding box center [277, 120] width 496 height 140
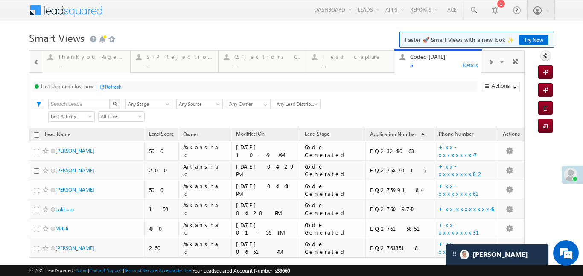
scroll to position [31, 0]
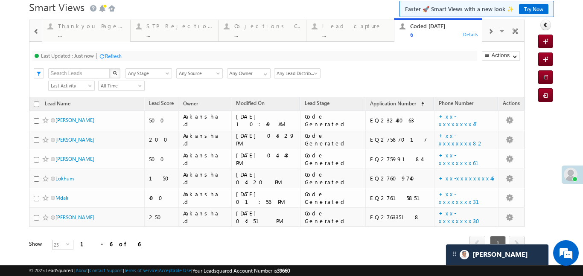
click at [35, 31] on span at bounding box center [36, 31] width 6 height 7
click at [35, 31] on div at bounding box center [35, 30] width 12 height 20
click at [89, 29] on div "Fresh Leads" at bounding box center [91, 26] width 67 height 7
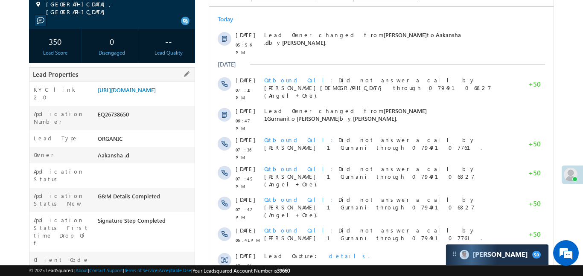
scroll to position [131, 0]
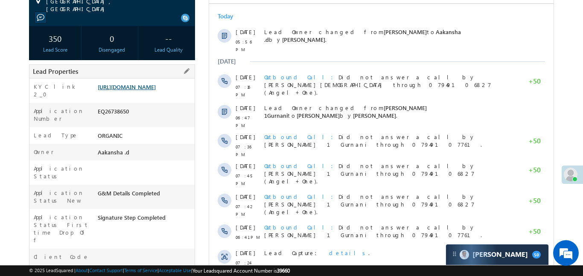
click at [156, 90] on link "[URL][DOMAIN_NAME]" at bounding box center [127, 86] width 58 height 7
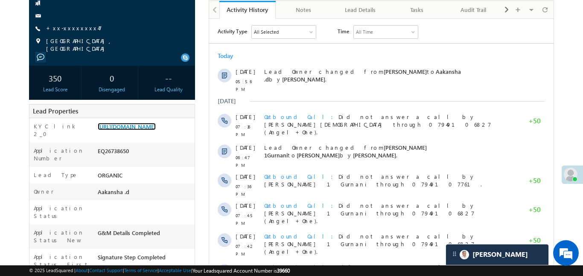
scroll to position [0, 0]
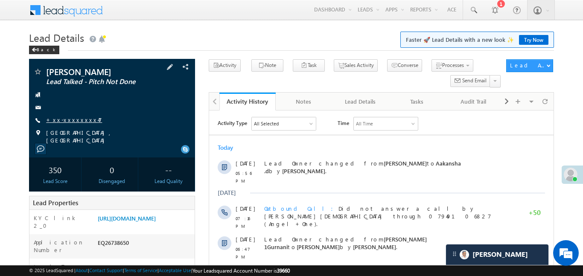
click at [79, 123] on link "+xx-xxxxxxxx47" at bounding box center [74, 119] width 56 height 7
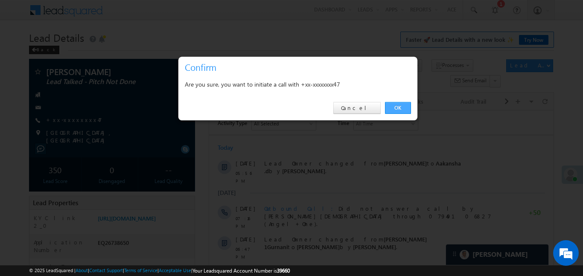
click at [394, 109] on link "OK" at bounding box center [398, 108] width 26 height 12
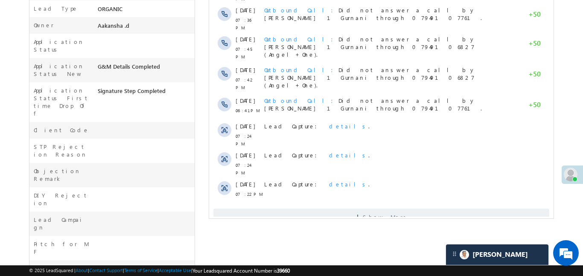
scroll to position [288, 0]
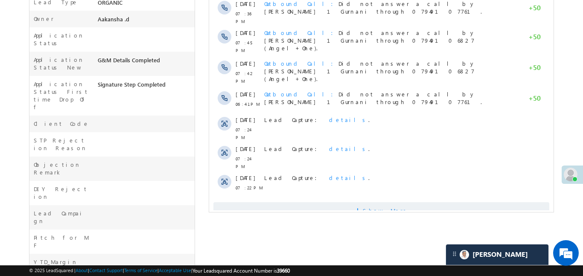
click at [324, 202] on span "Show More" at bounding box center [381, 210] width 336 height 17
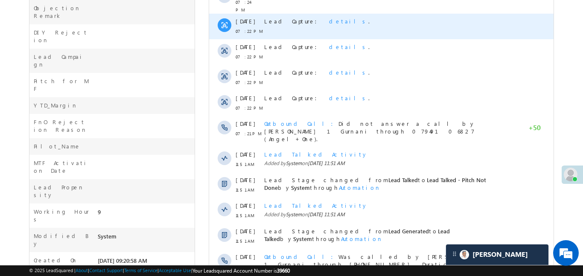
scroll to position [470, 0]
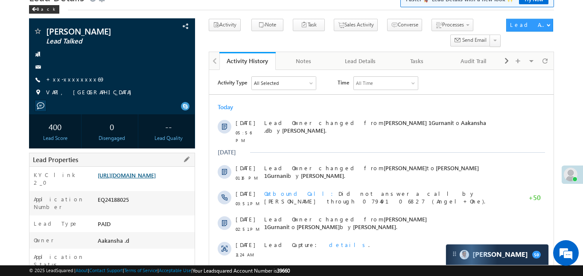
click at [156, 179] on link "[URL][DOMAIN_NAME]" at bounding box center [127, 175] width 58 height 7
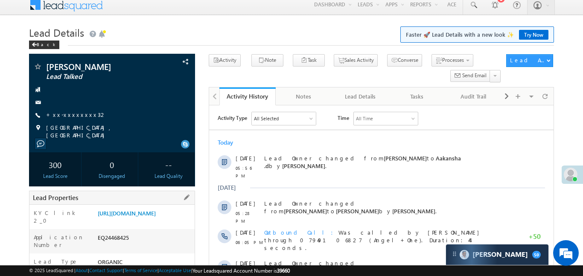
scroll to position [55, 0]
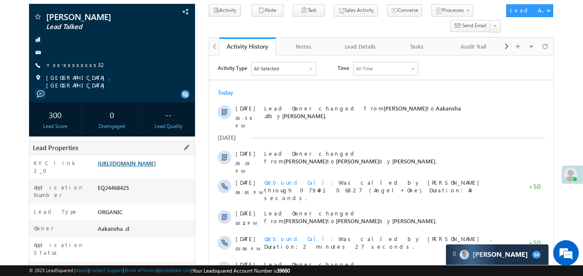
click at [143, 161] on link "[URL][DOMAIN_NAME]" at bounding box center [127, 163] width 58 height 7
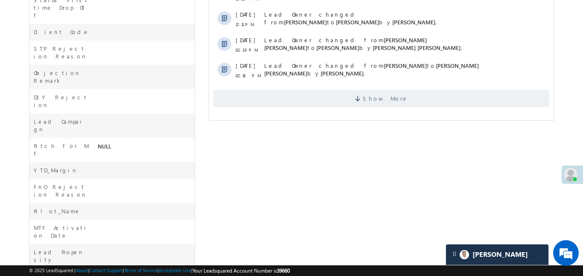
scroll to position [360, 0]
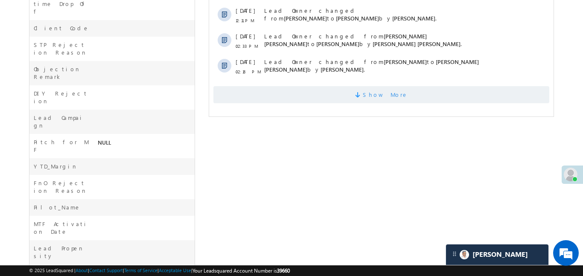
click at [321, 86] on span "Show More" at bounding box center [381, 94] width 336 height 17
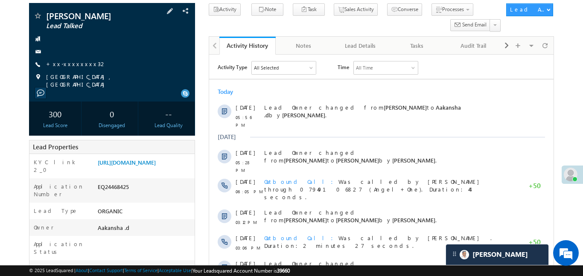
scroll to position [0, 0]
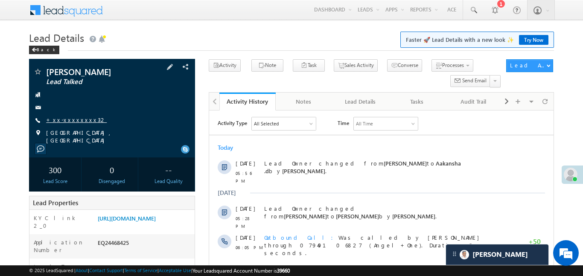
click at [77, 120] on link "+xx-xxxxxxxx32" at bounding box center [76, 119] width 61 height 7
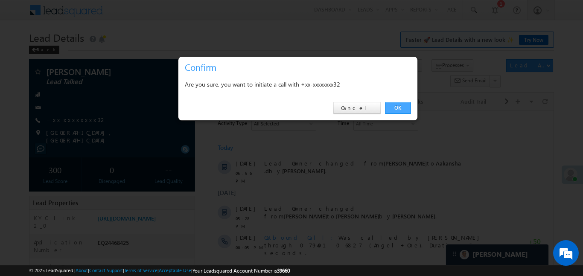
click at [400, 106] on link "OK" at bounding box center [398, 108] width 26 height 12
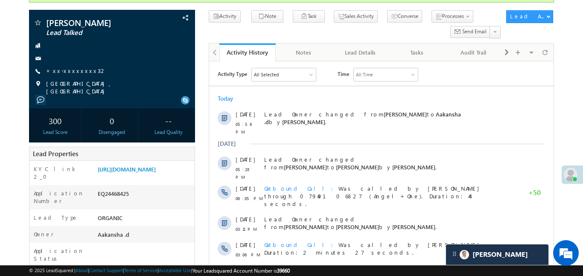
scroll to position [224, 0]
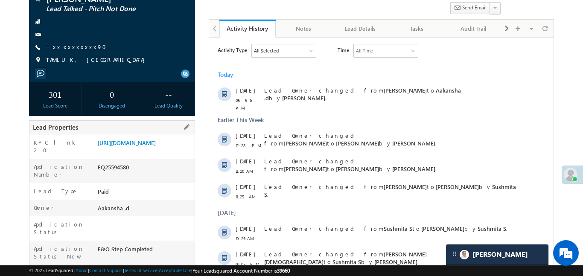
scroll to position [66, 0]
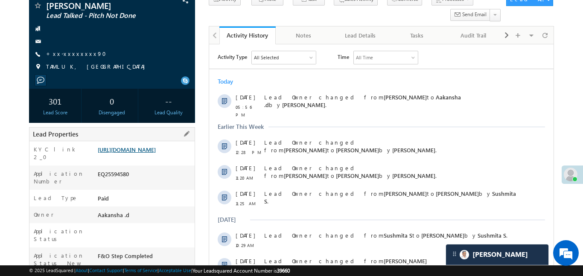
click at [156, 153] on link "[URL][DOMAIN_NAME]" at bounding box center [127, 149] width 58 height 7
click at [80, 50] on link "+xx-xxxxxxxx90" at bounding box center [78, 53] width 65 height 7
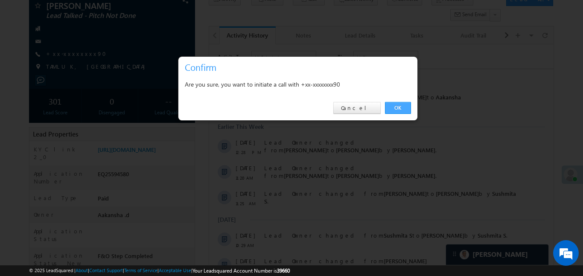
drag, startPoint x: 397, startPoint y: 105, endPoint x: 189, endPoint y: 59, distance: 213.2
click at [399, 104] on link "OK" at bounding box center [398, 108] width 26 height 12
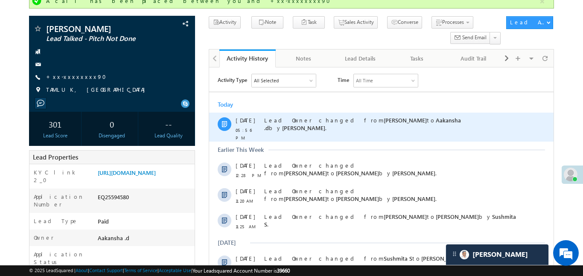
scroll to position [89, 0]
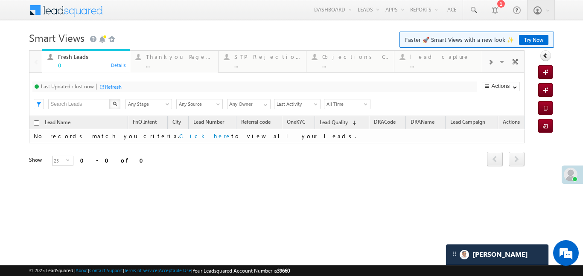
click at [492, 56] on div at bounding box center [490, 61] width 16 height 19
click at [448, 59] on div "Coded [DATE]" at bounding box center [443, 56] width 67 height 7
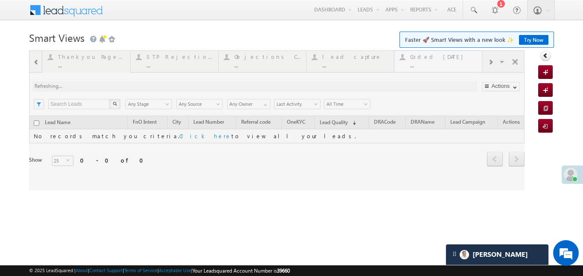
click at [448, 59] on div at bounding box center [277, 120] width 496 height 140
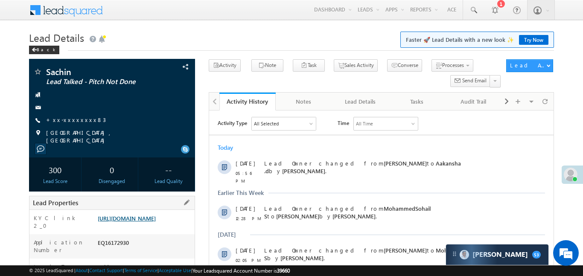
click at [156, 215] on link "[URL][DOMAIN_NAME]" at bounding box center [127, 218] width 58 height 7
click at [119, 217] on link "[URL][DOMAIN_NAME]" at bounding box center [127, 218] width 58 height 7
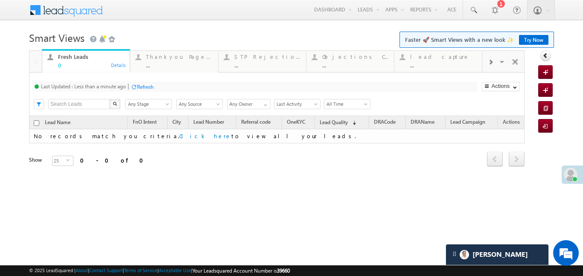
click at [485, 62] on div at bounding box center [490, 61] width 16 height 19
click at [436, 68] on div "..." at bounding box center [443, 65] width 67 height 6
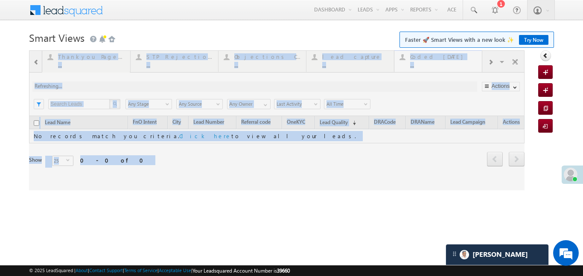
click at [436, 68] on div at bounding box center [277, 120] width 496 height 140
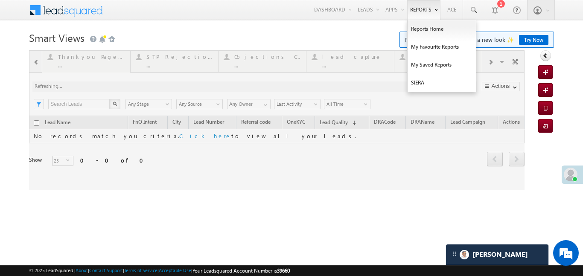
drag, startPoint x: 436, startPoint y: 68, endPoint x: 434, endPoint y: 3, distance: 64.5
click at [436, 66] on div at bounding box center [277, 120] width 496 height 140
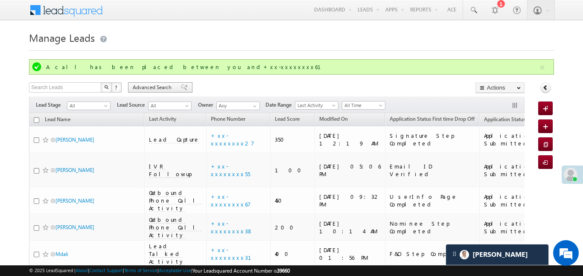
click at [181, 87] on span at bounding box center [184, 88] width 7 height 6
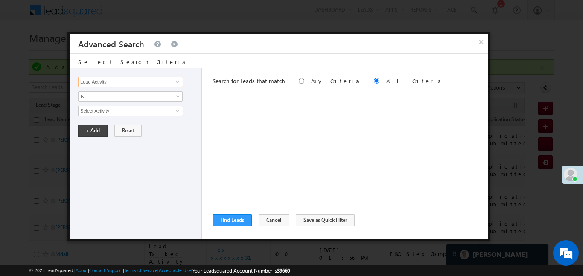
click at [109, 83] on input "Lead Activity" at bounding box center [130, 82] width 105 height 10
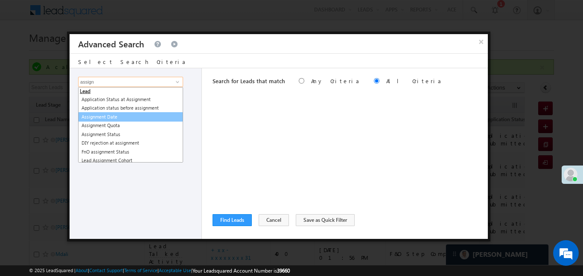
click at [102, 116] on link "Assignment Date" at bounding box center [130, 117] width 105 height 10
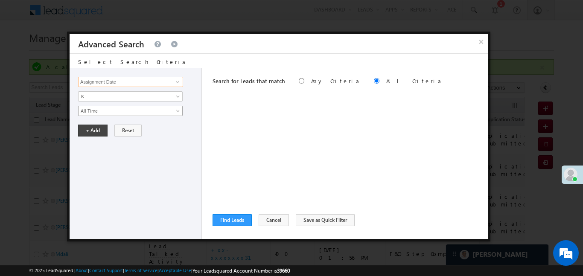
type input "Assignment Date"
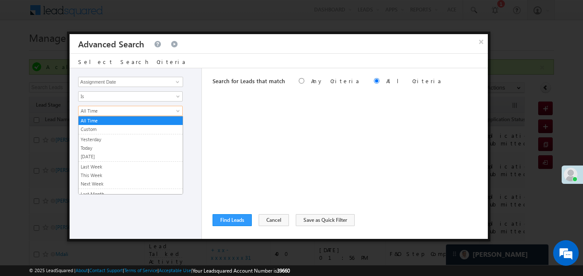
click at [108, 108] on span "All Time" at bounding box center [125, 111] width 93 height 8
click at [95, 131] on link "Custom" at bounding box center [131, 129] width 104 height 8
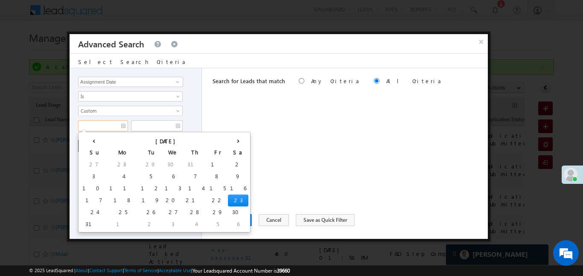
click at [96, 128] on input "text" at bounding box center [103, 125] width 50 height 11
click at [207, 190] on td "15" at bounding box center [217, 189] width 20 height 12
type input "15/08/25"
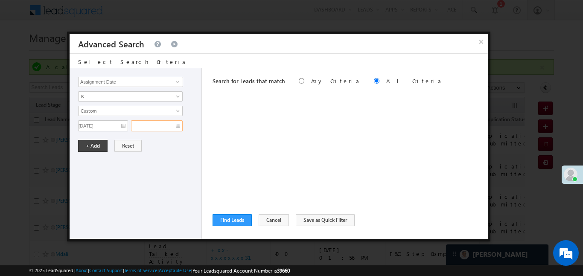
drag, startPoint x: 166, startPoint y: 129, endPoint x: 215, endPoint y: 186, distance: 74.8
click at [166, 129] on input "text" at bounding box center [157, 125] width 52 height 11
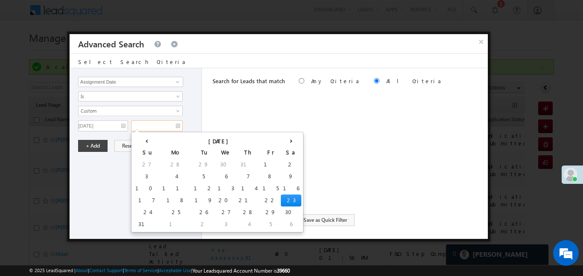
click at [281, 200] on td "23" at bounding box center [291, 201] width 20 height 12
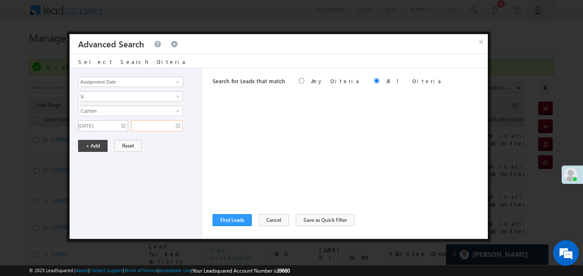
type input "23/08/25"
click at [90, 149] on button "+ Add" at bounding box center [92, 146] width 29 height 12
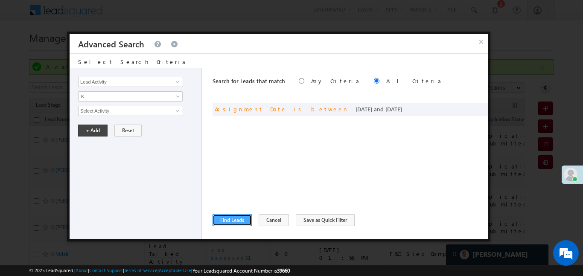
click at [239, 220] on button "Find Leads" at bounding box center [232, 220] width 39 height 12
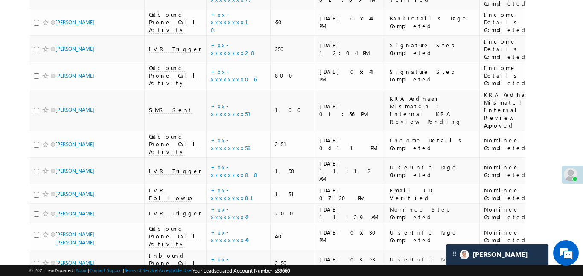
scroll to position [4519, 0]
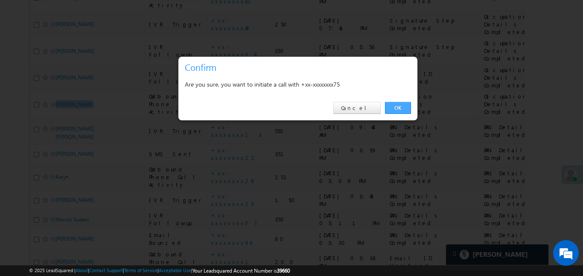
click at [402, 110] on link "OK" at bounding box center [398, 108] width 26 height 12
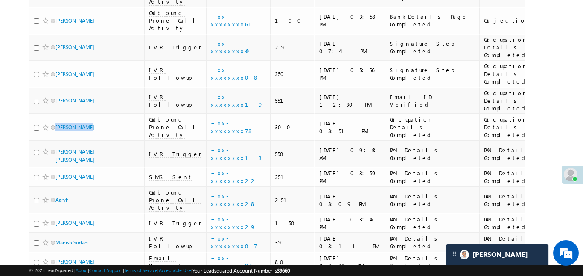
scroll to position [4542, 0]
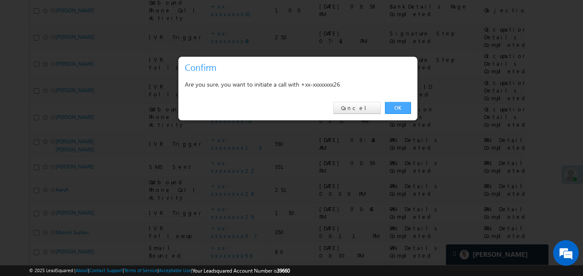
click at [395, 109] on link "OK" at bounding box center [398, 108] width 26 height 12
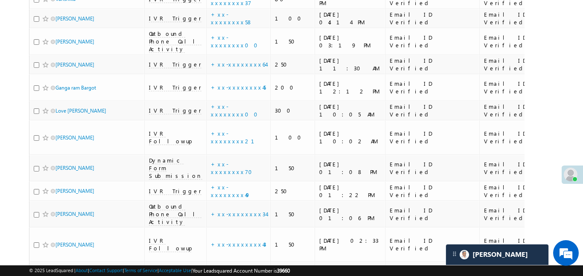
scroll to position [3260, 0]
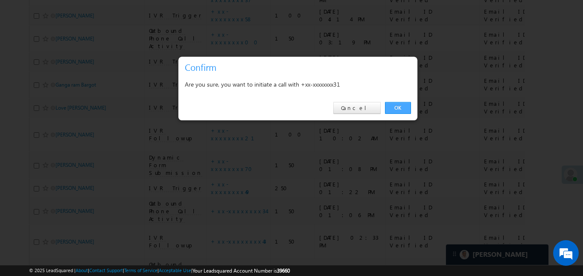
click at [391, 104] on link "OK" at bounding box center [398, 108] width 26 height 12
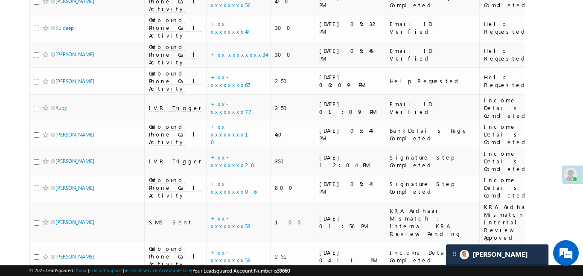
scroll to position [4145, 0]
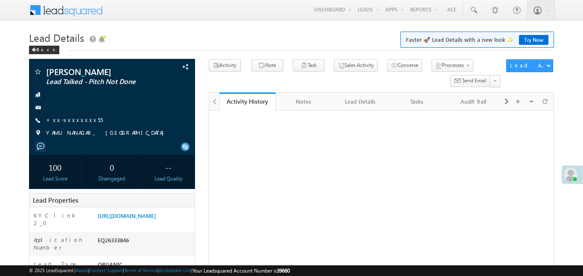
click at [156, 212] on link "[URL][DOMAIN_NAME]" at bounding box center [127, 215] width 58 height 7
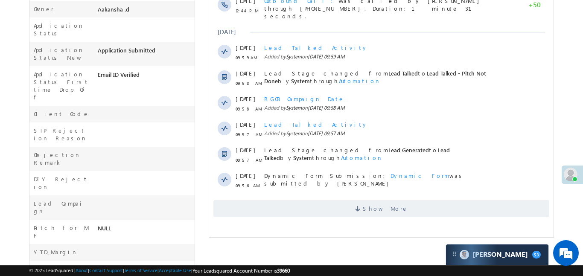
scroll to position [291, 0]
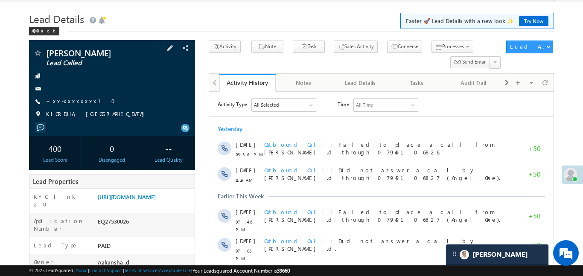
scroll to position [1, 0]
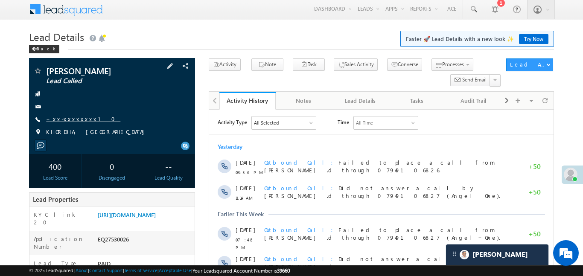
click at [74, 118] on link "+xx-xxxxxxxx10" at bounding box center [83, 118] width 74 height 7
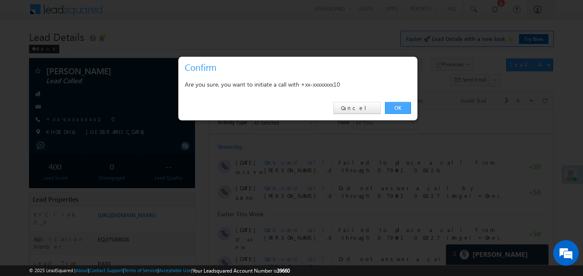
click at [407, 105] on link "OK" at bounding box center [398, 108] width 26 height 12
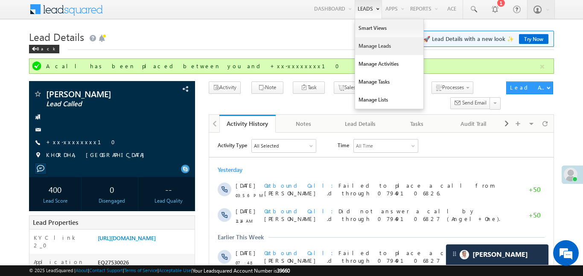
click at [372, 44] on link "Manage Leads" at bounding box center [389, 46] width 68 height 18
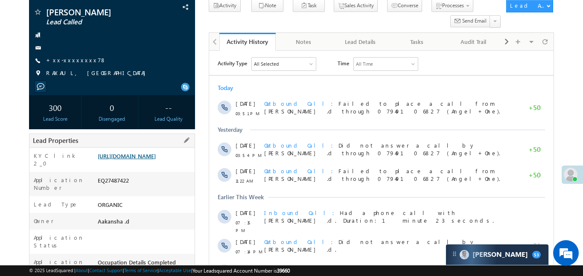
click at [156, 160] on link "[URL][DOMAIN_NAME]" at bounding box center [127, 155] width 58 height 7
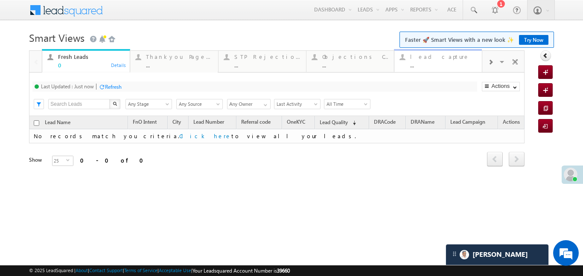
click at [473, 52] on div "lead capture ..." at bounding box center [443, 60] width 67 height 17
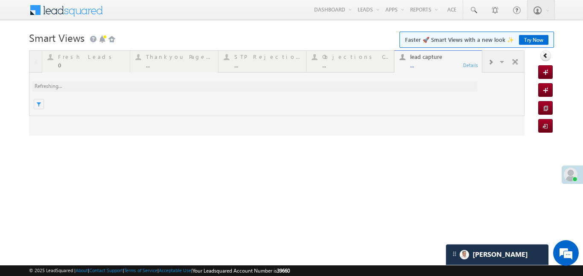
click at [490, 63] on div at bounding box center [277, 92] width 496 height 85
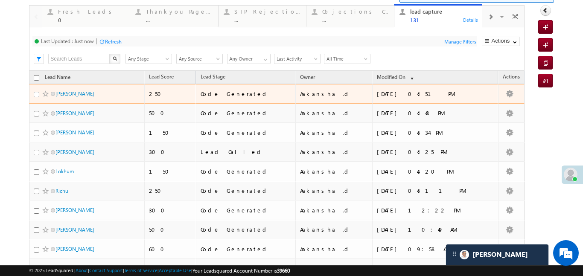
scroll to position [47, 0]
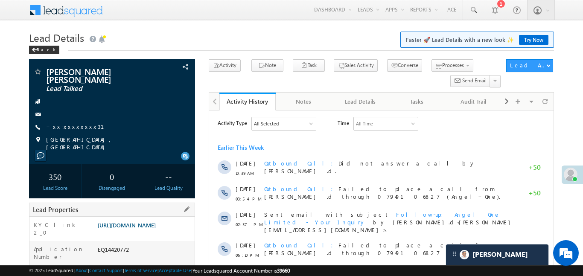
click at [145, 228] on link "https://angelbroking1-pk3em7sa.customui-test.leadsquared.com?leadId=e0f520fa-97…" at bounding box center [127, 225] width 58 height 7
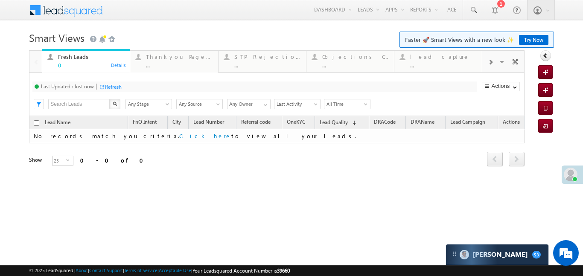
click at [491, 63] on span at bounding box center [490, 62] width 5 height 7
click at [500, 236] on div "Smart Views Getting Started Faster 🚀 Smart Views with a new look ✨ Try Now Quic…" at bounding box center [291, 135] width 525 height 213
click at [453, 62] on div "..." at bounding box center [443, 65] width 67 height 6
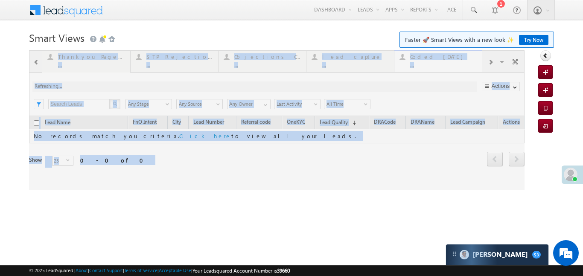
click at [453, 61] on div at bounding box center [277, 120] width 496 height 140
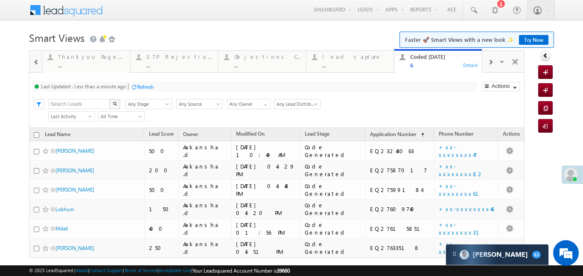
click at [32, 59] on div at bounding box center [36, 61] width 11 height 19
click at [32, 59] on div at bounding box center [35, 61] width 12 height 20
click at [75, 59] on div "Fresh Leads" at bounding box center [91, 56] width 67 height 7
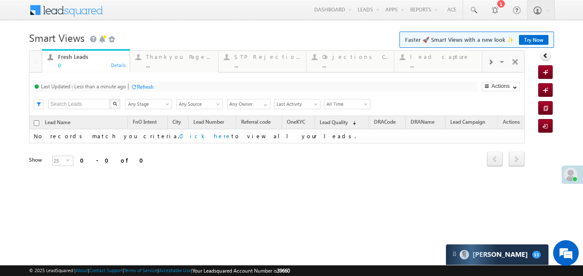
click at [493, 64] on div at bounding box center [490, 61] width 16 height 19
click at [330, 66] on div "..." at bounding box center [355, 65] width 67 height 6
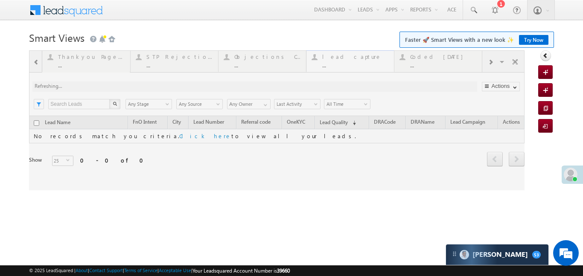
click at [330, 66] on div at bounding box center [277, 120] width 496 height 140
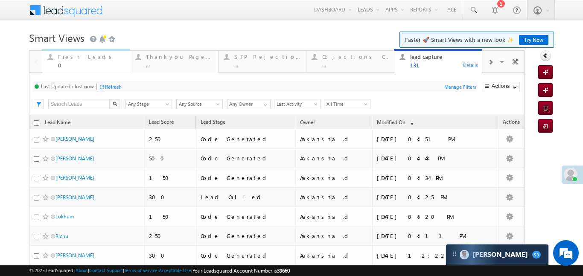
click at [85, 60] on div "Fresh Leads 0" at bounding box center [91, 60] width 67 height 17
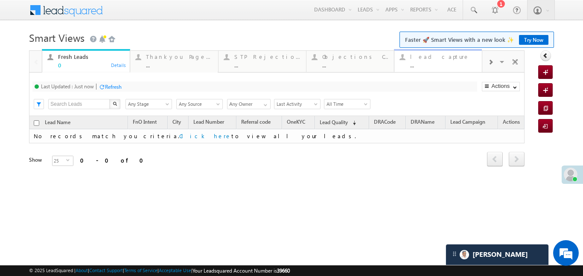
click at [437, 64] on div "..." at bounding box center [443, 65] width 67 height 6
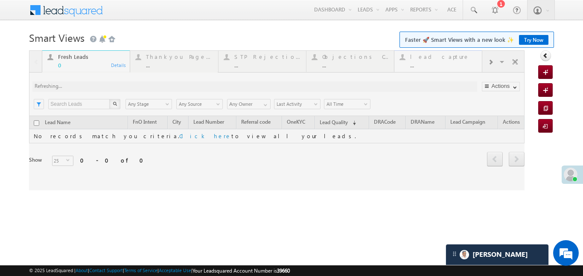
click at [437, 64] on div at bounding box center [277, 120] width 496 height 140
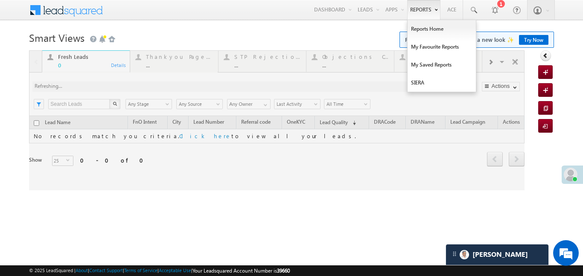
drag, startPoint x: 437, startPoint y: 64, endPoint x: 430, endPoint y: 0, distance: 63.5
click at [436, 62] on div at bounding box center [277, 120] width 496 height 140
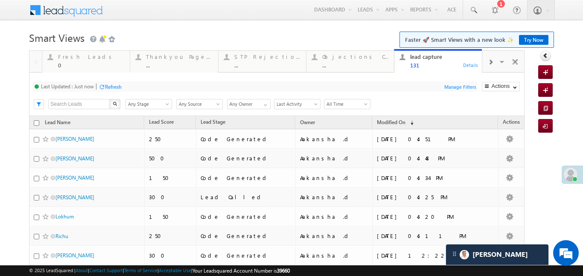
click at [490, 59] on span at bounding box center [490, 62] width 5 height 7
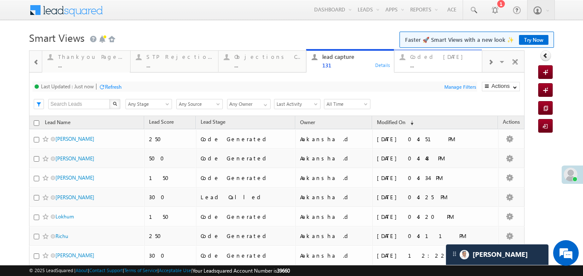
click at [448, 63] on div "..." at bounding box center [443, 65] width 67 height 6
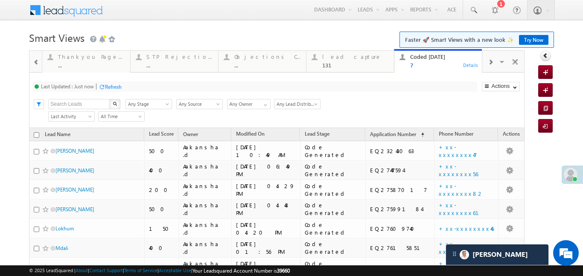
click at [33, 60] on span at bounding box center [36, 62] width 6 height 7
click at [33, 60] on div at bounding box center [35, 61] width 12 height 20
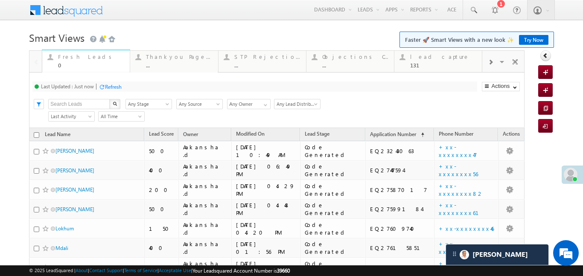
click at [70, 64] on div "0" at bounding box center [91, 65] width 67 height 6
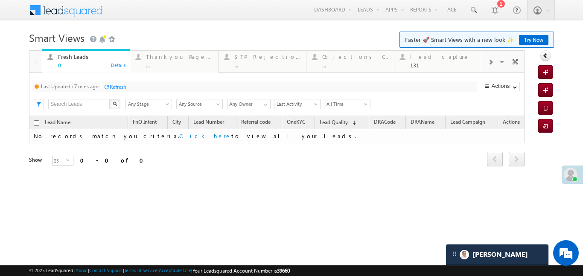
click at [70, 64] on div "0" at bounding box center [91, 65] width 67 height 6
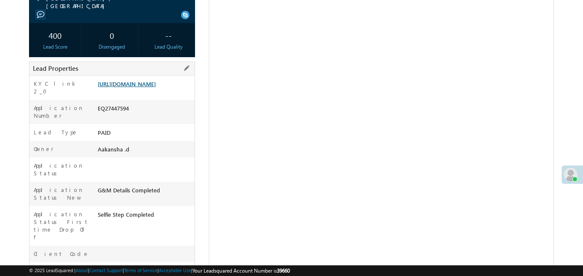
scroll to position [134, 0]
click at [154, 80] on link "https://angelbroking1-pk3em7sa.customui-test.leadsquared.com?leadId=a9d80d4c-9a…" at bounding box center [127, 83] width 58 height 7
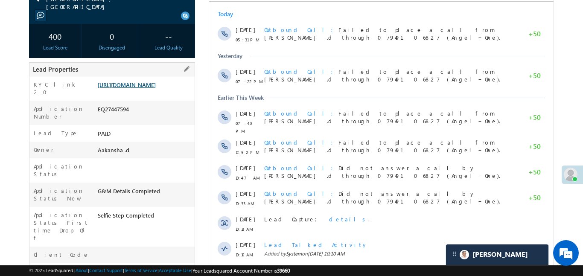
scroll to position [0, 0]
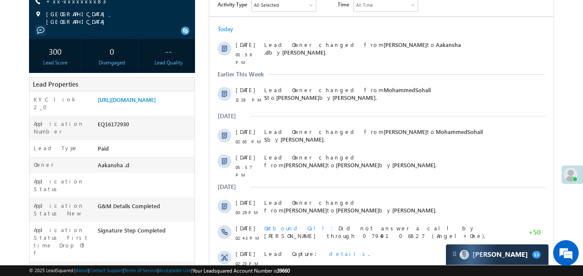
scroll to position [72, 0]
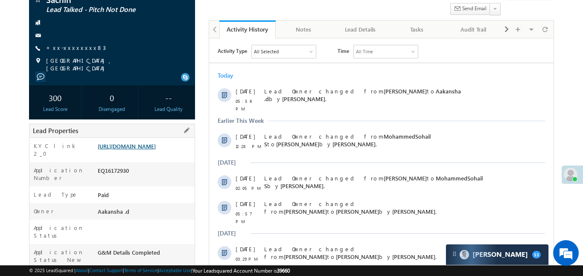
click at [145, 150] on link "https://angelbroking1-pk3em7sa.customui-test.leadsquared.com?leadId=d011efcf-05…" at bounding box center [127, 146] width 58 height 7
click at [79, 46] on link "+xx-xxxxxxxx83" at bounding box center [76, 47] width 60 height 7
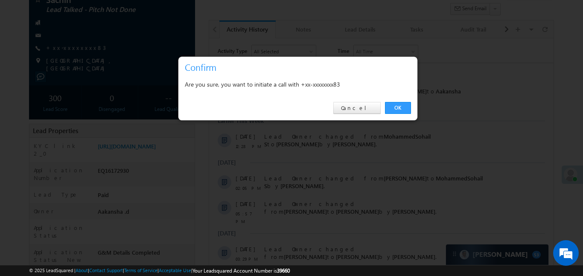
scroll to position [0, 0]
click at [385, 106] on link "OK" at bounding box center [398, 108] width 26 height 12
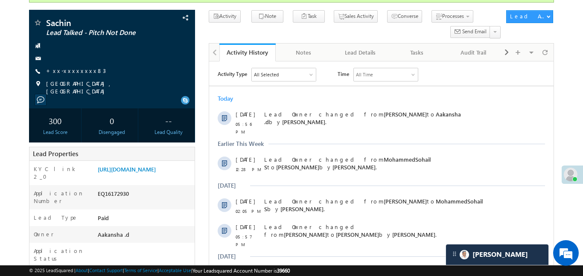
scroll to position [95, 0]
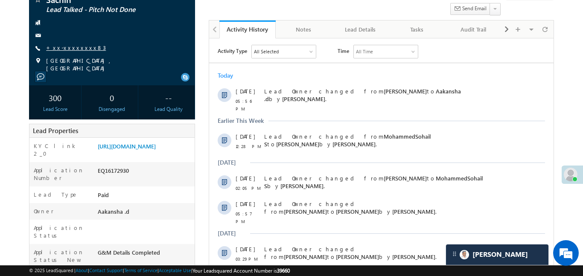
click at [68, 50] on link "+xx-xxxxxxxx83" at bounding box center [76, 47] width 60 height 7
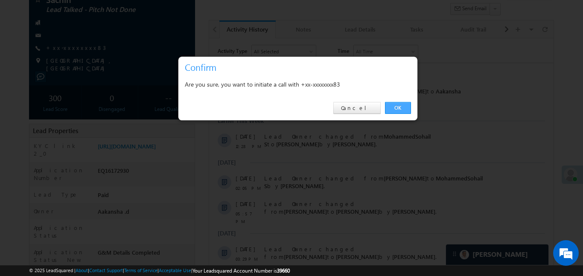
click at [406, 108] on link "OK" at bounding box center [398, 108] width 26 height 12
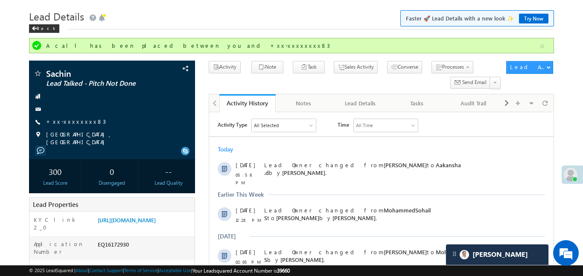
scroll to position [0, 0]
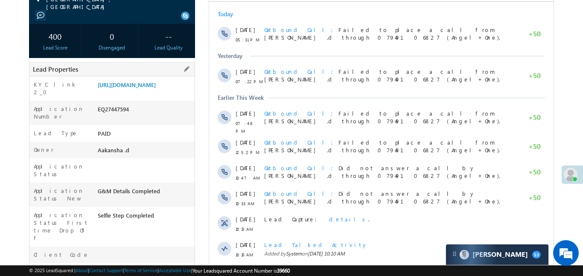
click at [165, 77] on div "KYC link 2_0 [URL][DOMAIN_NAME]" at bounding box center [111, 88] width 165 height 24
click at [156, 84] on link "[URL][DOMAIN_NAME]" at bounding box center [127, 84] width 58 height 7
click at [137, 88] on link "https://angelbroking1-pk3em7sa.customui-test.leadsquared.com?leadId=a9d80d4c-9a…" at bounding box center [127, 84] width 58 height 7
click at [147, 88] on link "https://angelbroking1-pk3em7sa.customui-test.leadsquared.com?leadId=a9d80d4c-9a…" at bounding box center [127, 84] width 58 height 7
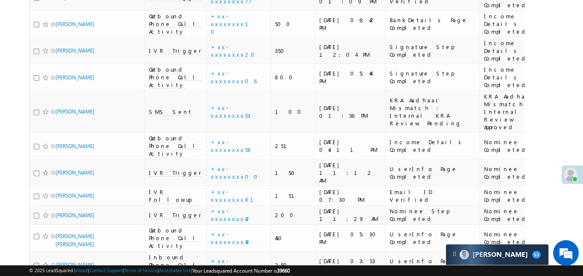
scroll to position [4183, 0]
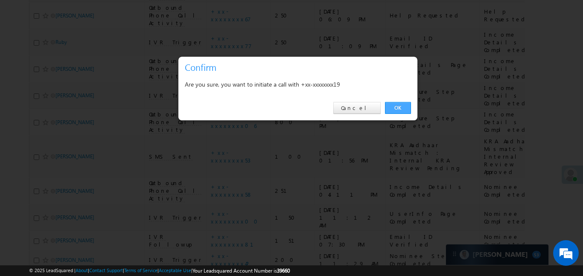
click at [391, 109] on link "OK" at bounding box center [398, 108] width 26 height 12
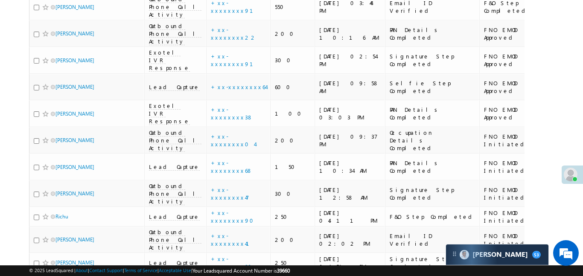
scroll to position [3683, 0]
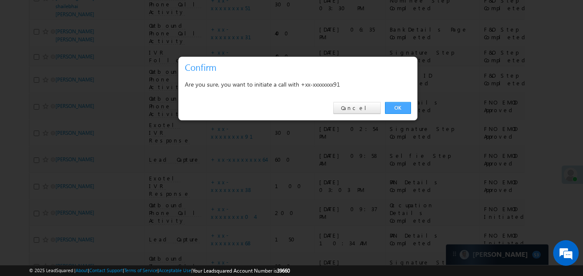
click at [401, 105] on link "OK" at bounding box center [398, 108] width 26 height 12
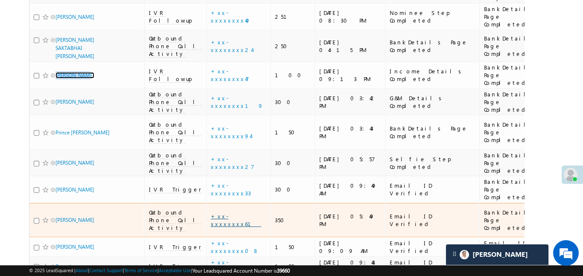
scroll to position [397, 0]
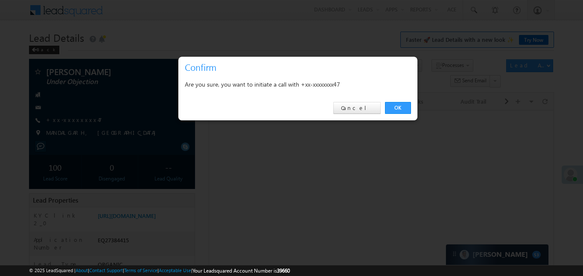
click at [402, 104] on link "OK" at bounding box center [398, 108] width 26 height 12
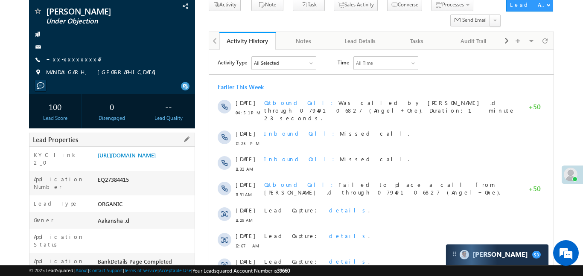
scroll to position [84, 0]
click at [156, 159] on link "https://angelbroking1-pk3em7sa.customui-test.leadsquared.com?leadId=7effa8ea-b6…" at bounding box center [127, 155] width 58 height 7
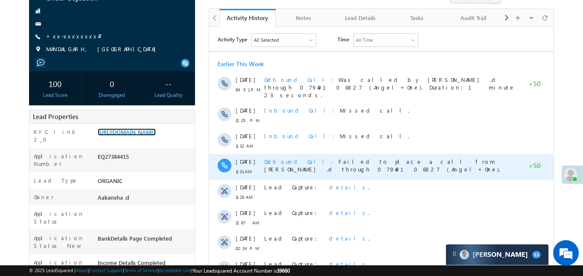
scroll to position [244, 0]
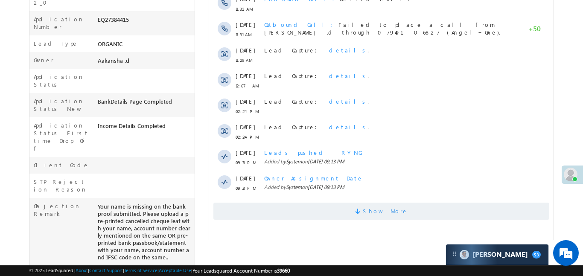
click at [333, 214] on span "Show More" at bounding box center [381, 211] width 336 height 17
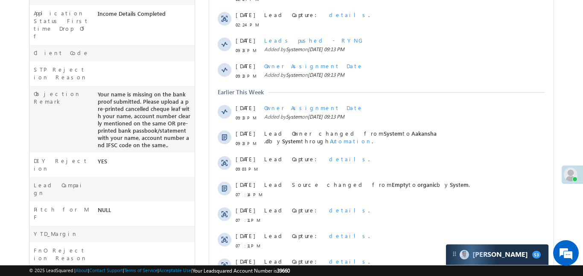
scroll to position [490, 0]
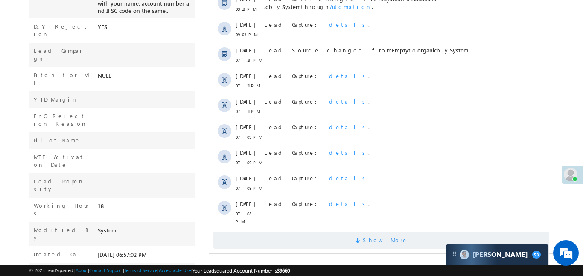
click at [350, 237] on span "Show More" at bounding box center [381, 240] width 336 height 17
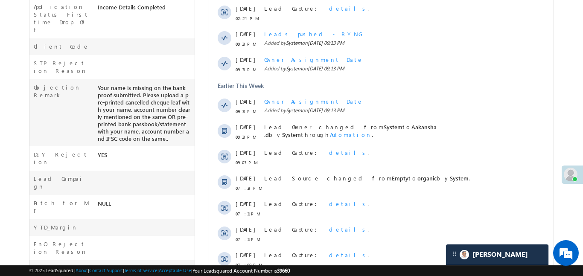
scroll to position [280, 0]
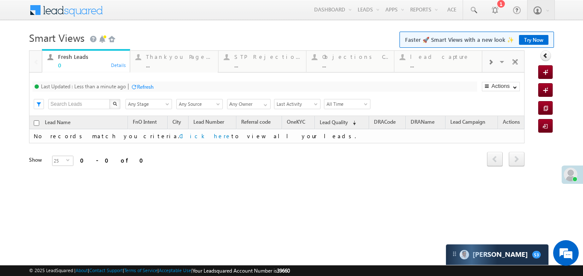
click at [491, 65] on span at bounding box center [490, 62] width 5 height 7
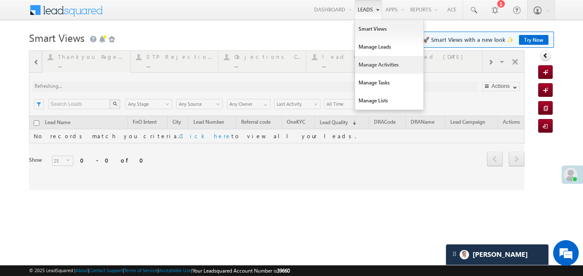
click at [387, 61] on link "Manage Activities" at bounding box center [389, 65] width 68 height 18
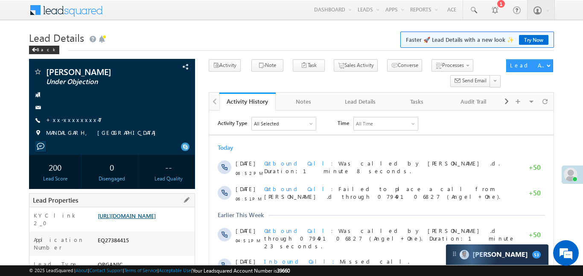
click at [156, 219] on link "[URL][DOMAIN_NAME]" at bounding box center [127, 215] width 58 height 7
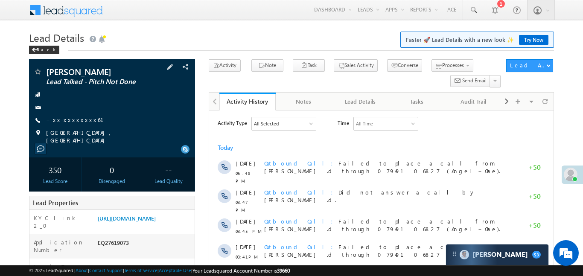
click at [71, 124] on span "+xx-xxxxxxxx61" at bounding box center [80, 120] width 68 height 9
click at [73, 121] on link "+xx-xxxxxxxx61" at bounding box center [80, 119] width 68 height 7
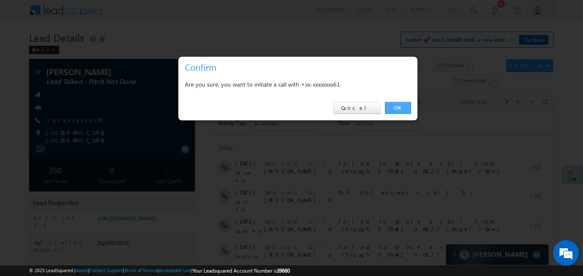
click at [401, 109] on link "OK" at bounding box center [398, 108] width 26 height 12
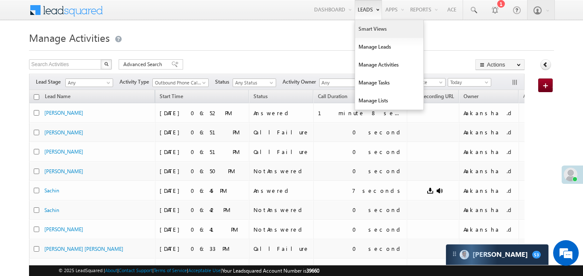
click at [367, 29] on link "Smart Views" at bounding box center [389, 29] width 68 height 18
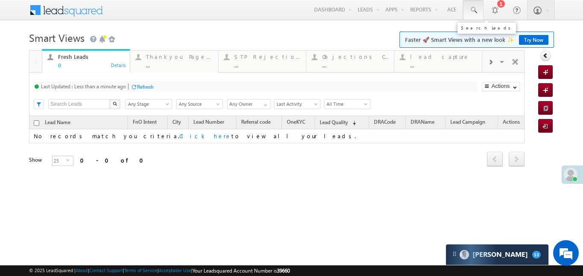
click at [479, 12] on link at bounding box center [473, 10] width 20 height 20
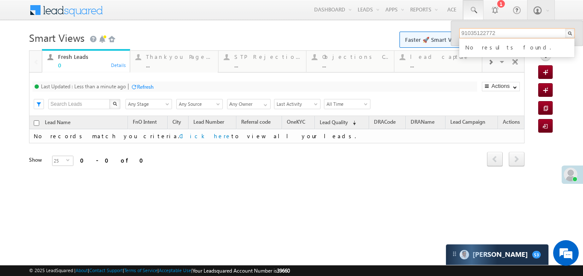
click at [482, 35] on input "91035122772" at bounding box center [517, 33] width 116 height 10
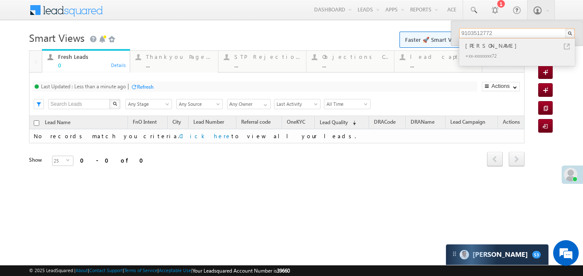
type input "9103512772"
click at [482, 49] on div "Mohit Dabas" at bounding box center [521, 45] width 114 height 9
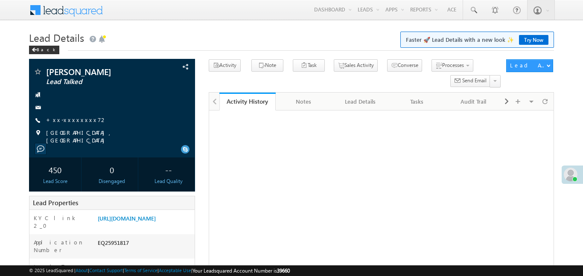
click at [156, 215] on link "[URL][DOMAIN_NAME]" at bounding box center [127, 218] width 58 height 7
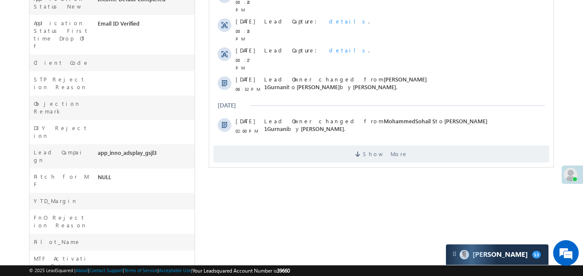
scroll to position [326, 0]
click at [394, 145] on span "Show More" at bounding box center [384, 153] width 45 height 17
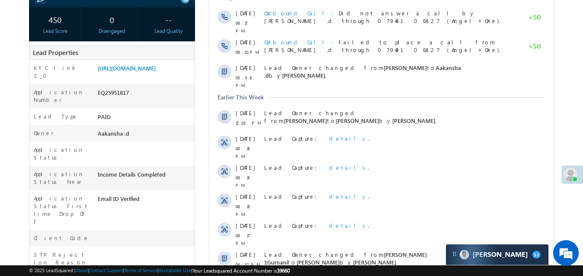
scroll to position [144, 0]
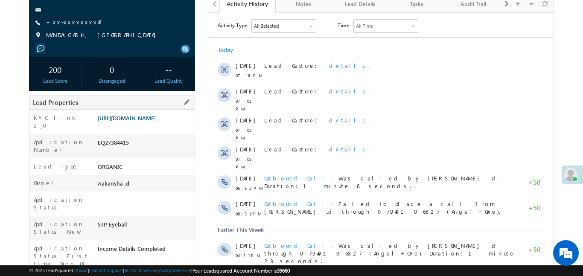
scroll to position [96, 0]
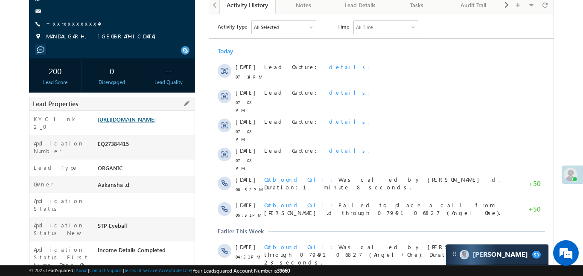
click at [150, 123] on link "[URL][DOMAIN_NAME]" at bounding box center [127, 119] width 58 height 7
